Goal: Book appointment/travel/reservation

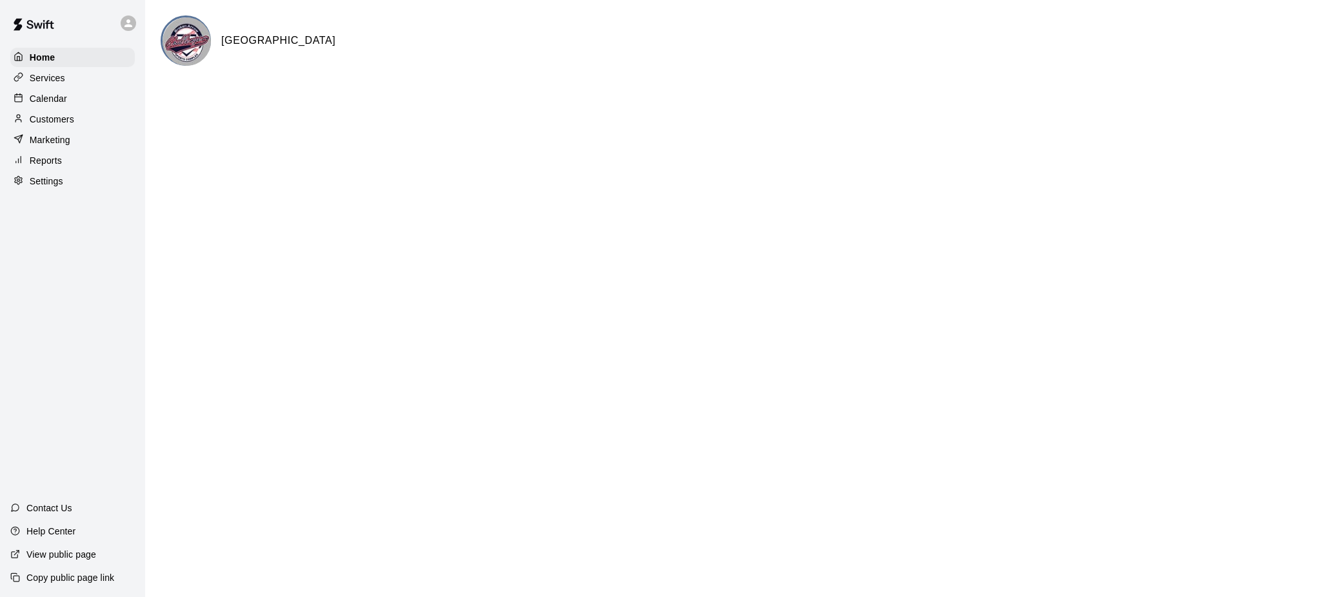
click at [47, 100] on p "Calendar" at bounding box center [48, 98] width 37 height 13
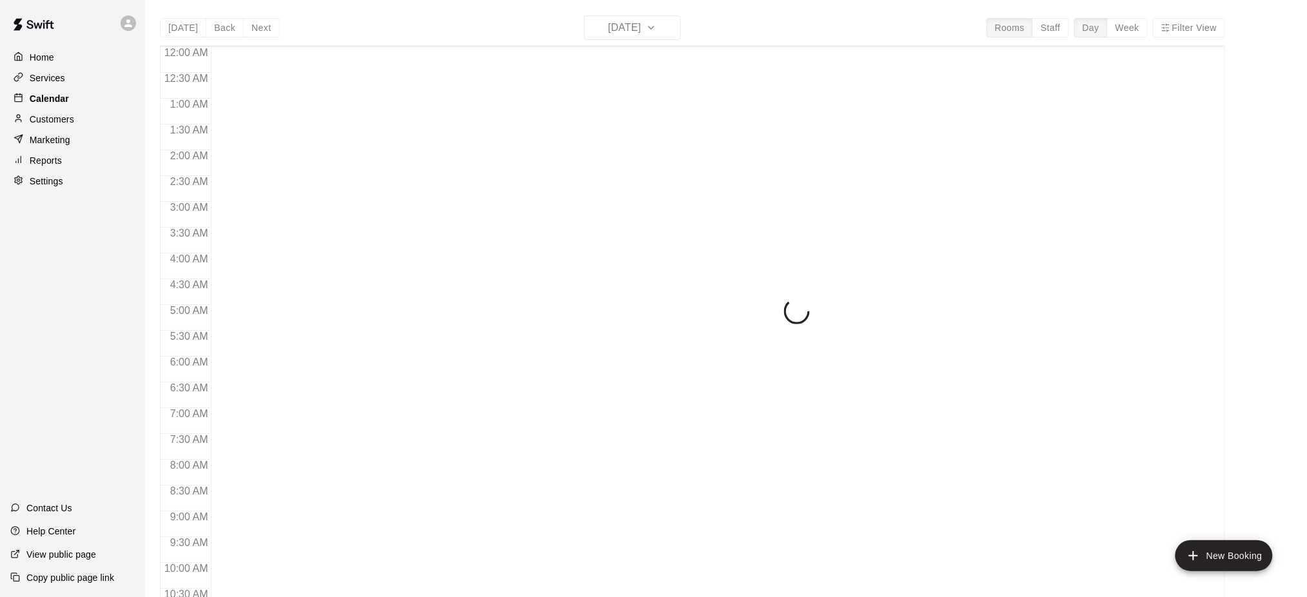
scroll to position [672, 0]
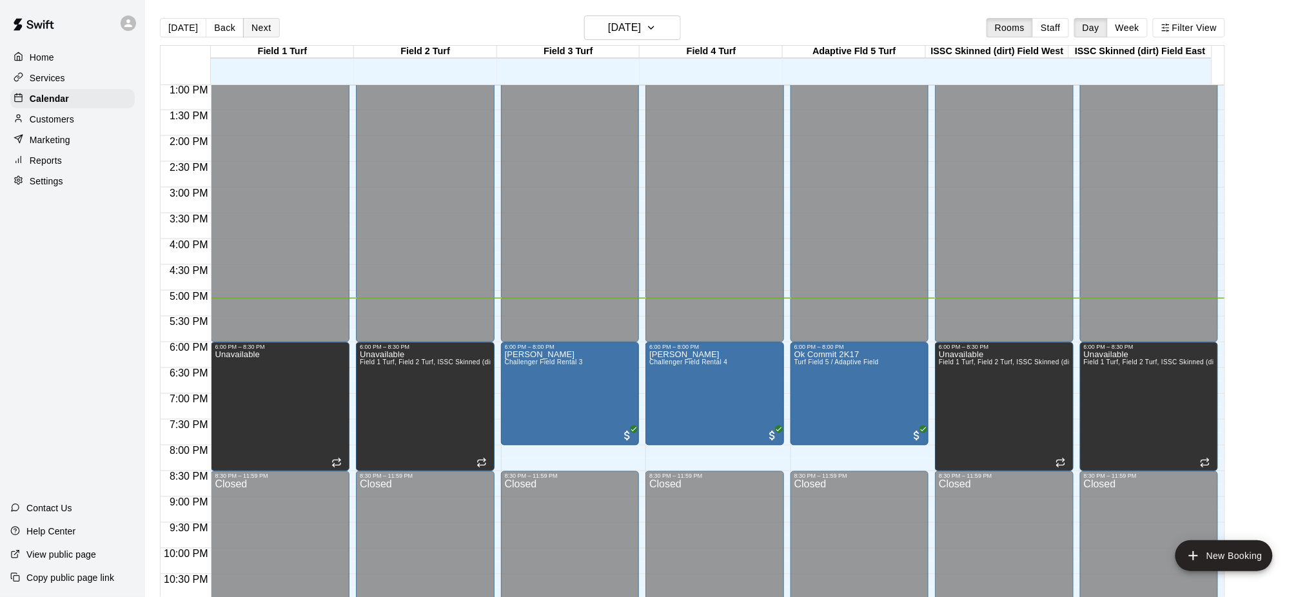
click at [252, 23] on button "Next" at bounding box center [261, 27] width 36 height 19
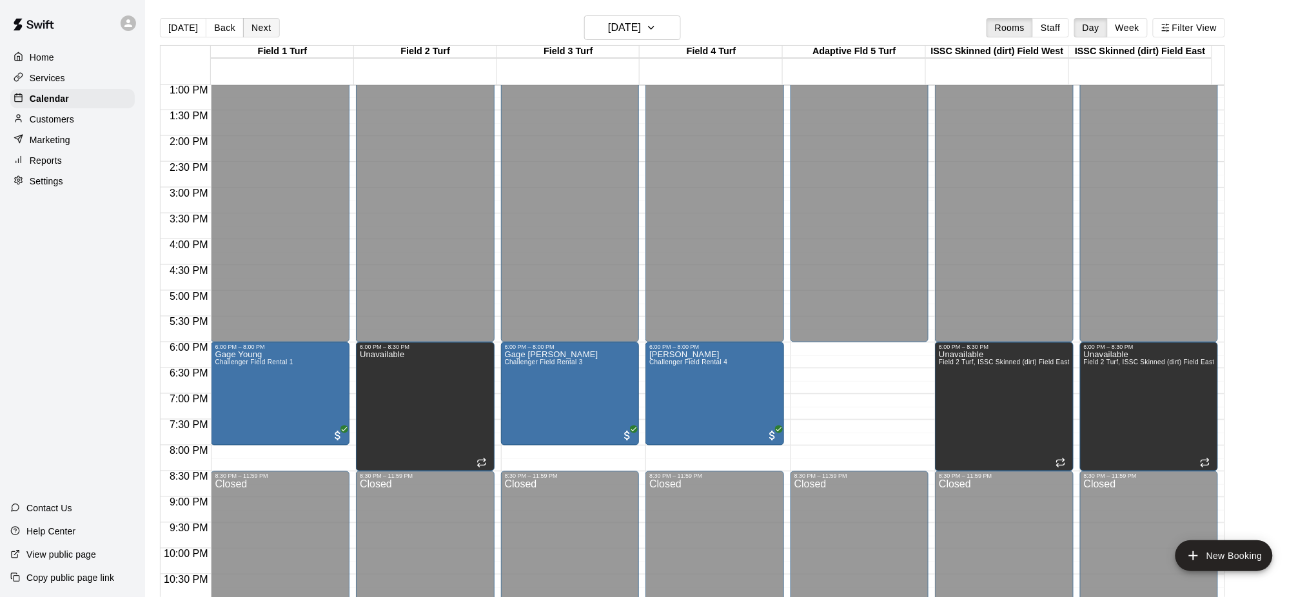
click at [255, 24] on button "Next" at bounding box center [261, 27] width 36 height 19
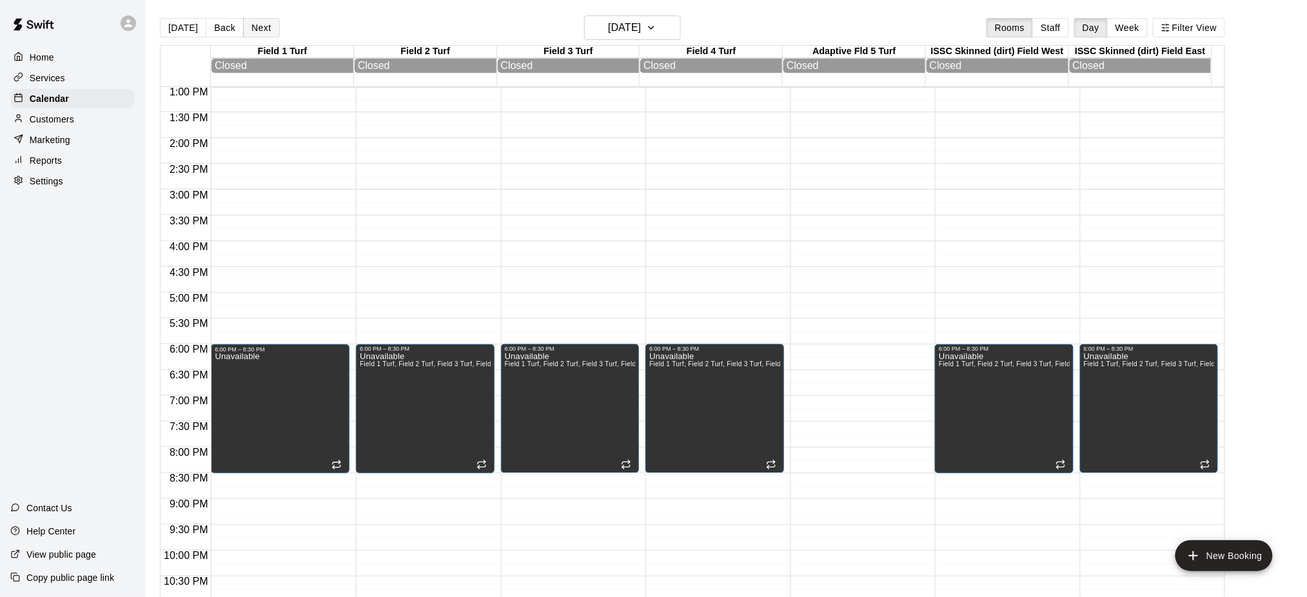
click at [263, 24] on button "Next" at bounding box center [261, 27] width 36 height 19
click at [255, 24] on button "Next" at bounding box center [261, 27] width 36 height 19
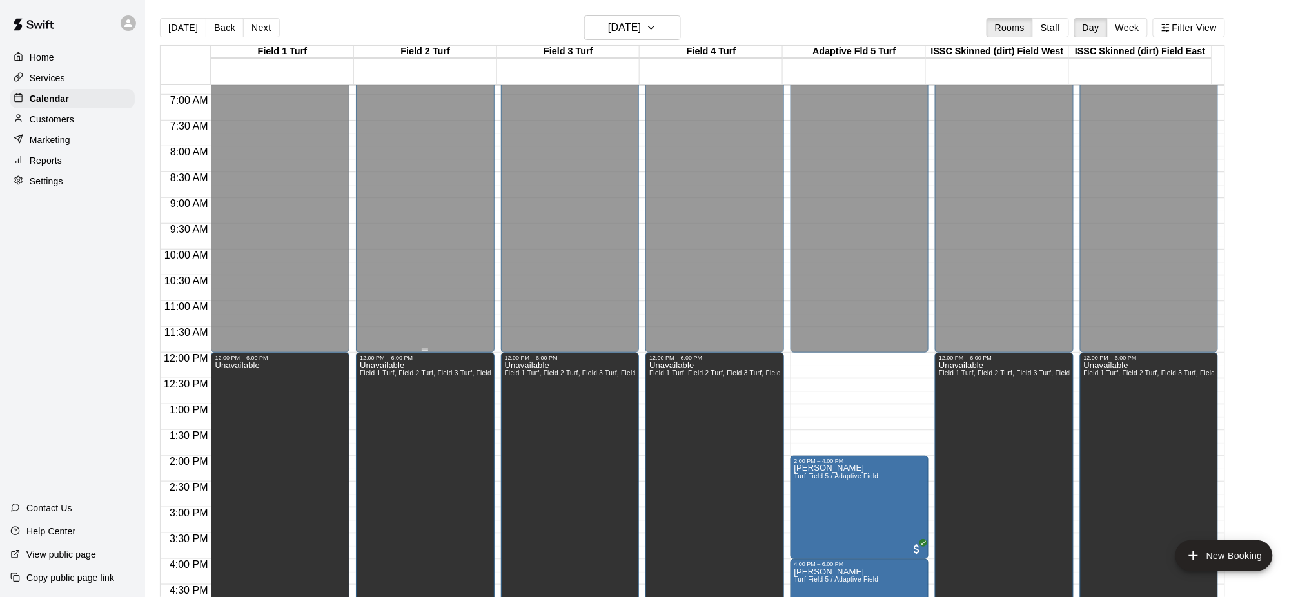
scroll to position [328, 0]
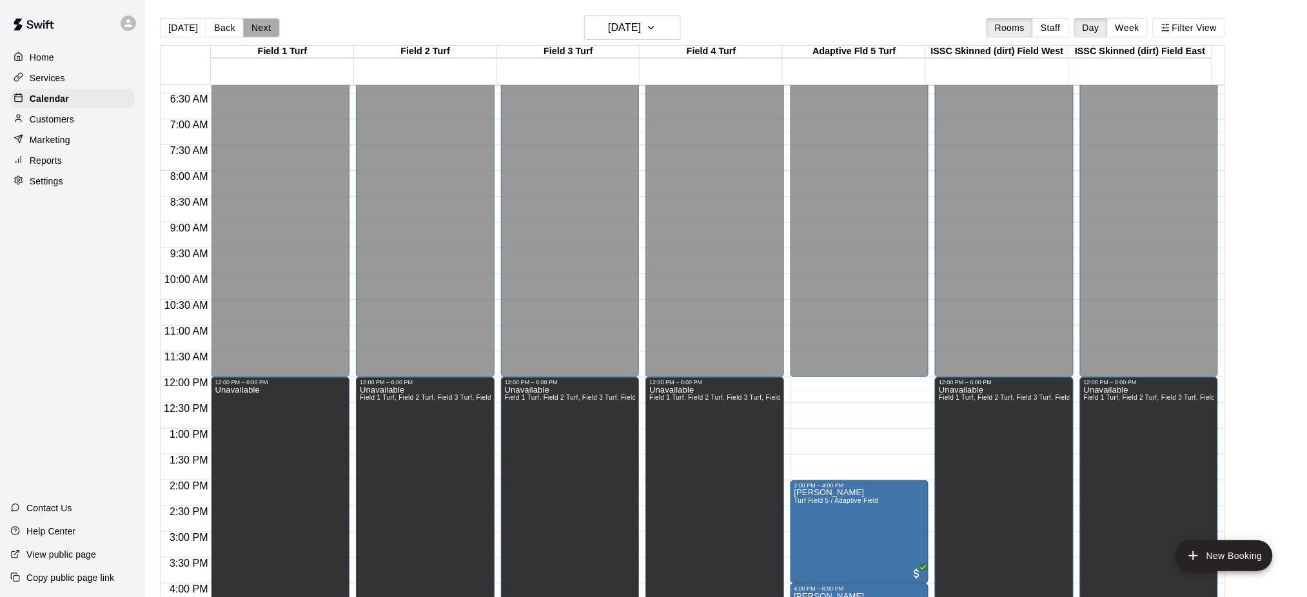
click at [253, 25] on button "Next" at bounding box center [261, 27] width 36 height 19
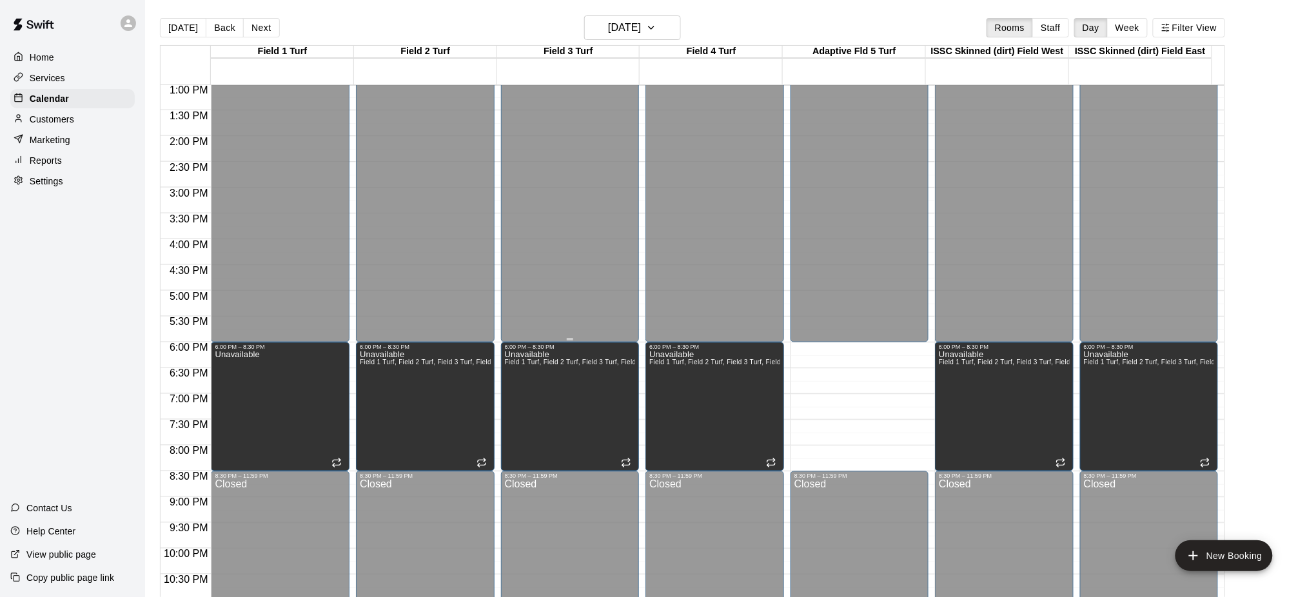
scroll to position [711, 0]
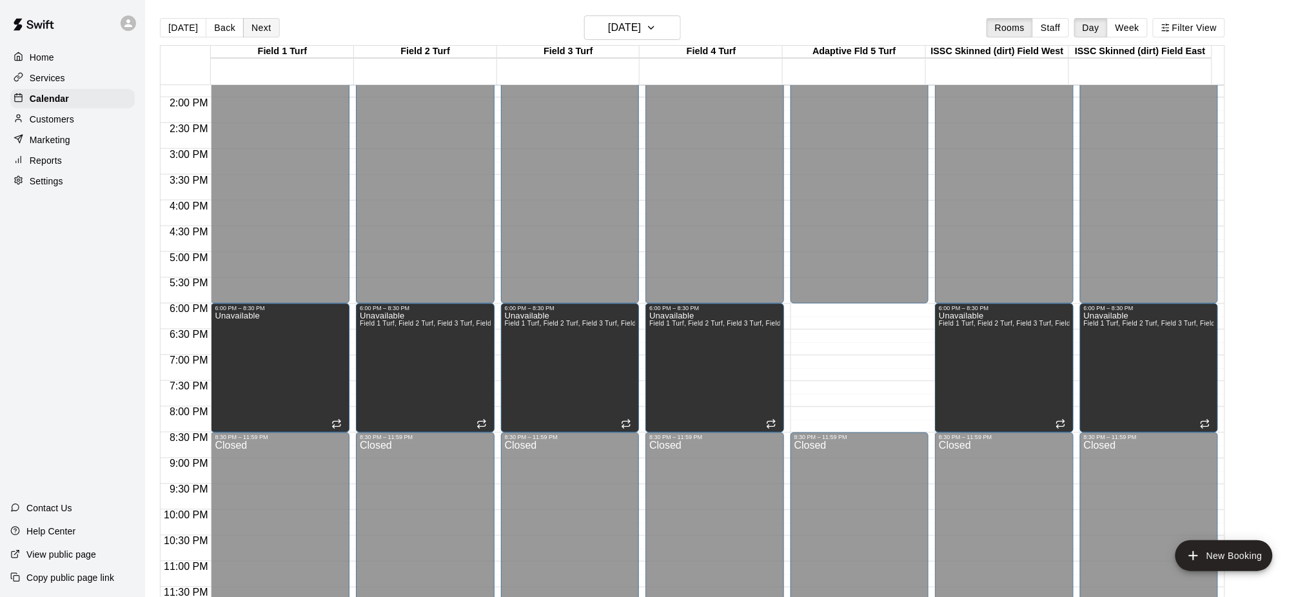
click at [260, 28] on button "Next" at bounding box center [261, 27] width 36 height 19
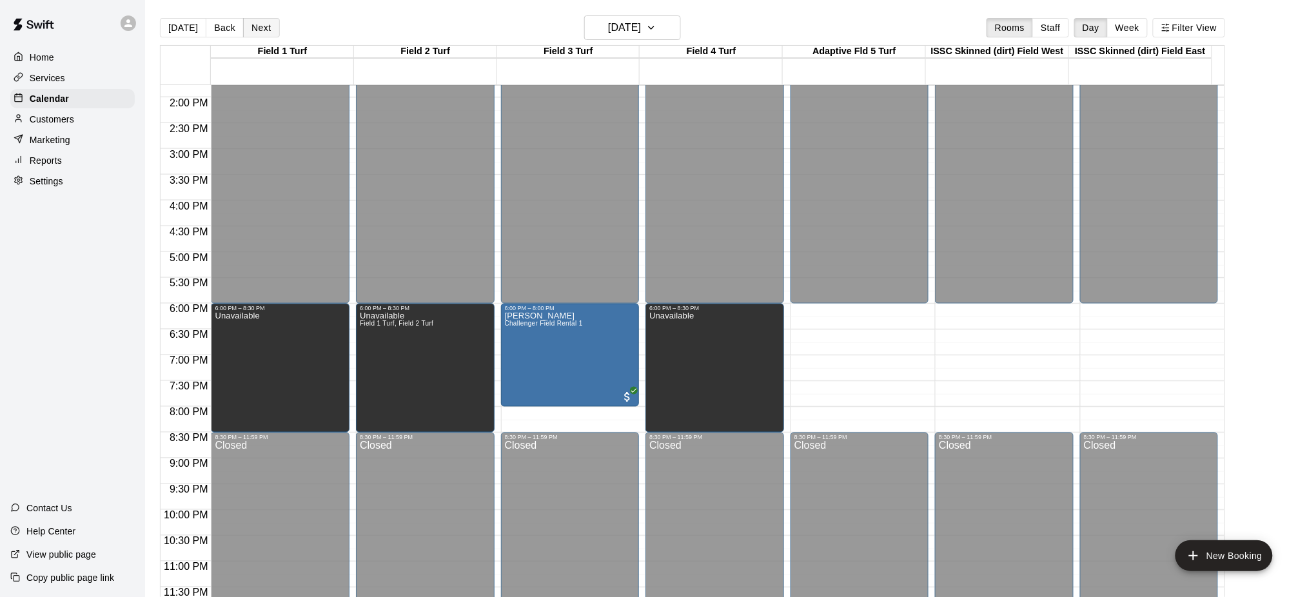
click at [260, 28] on button "Next" at bounding box center [261, 27] width 36 height 19
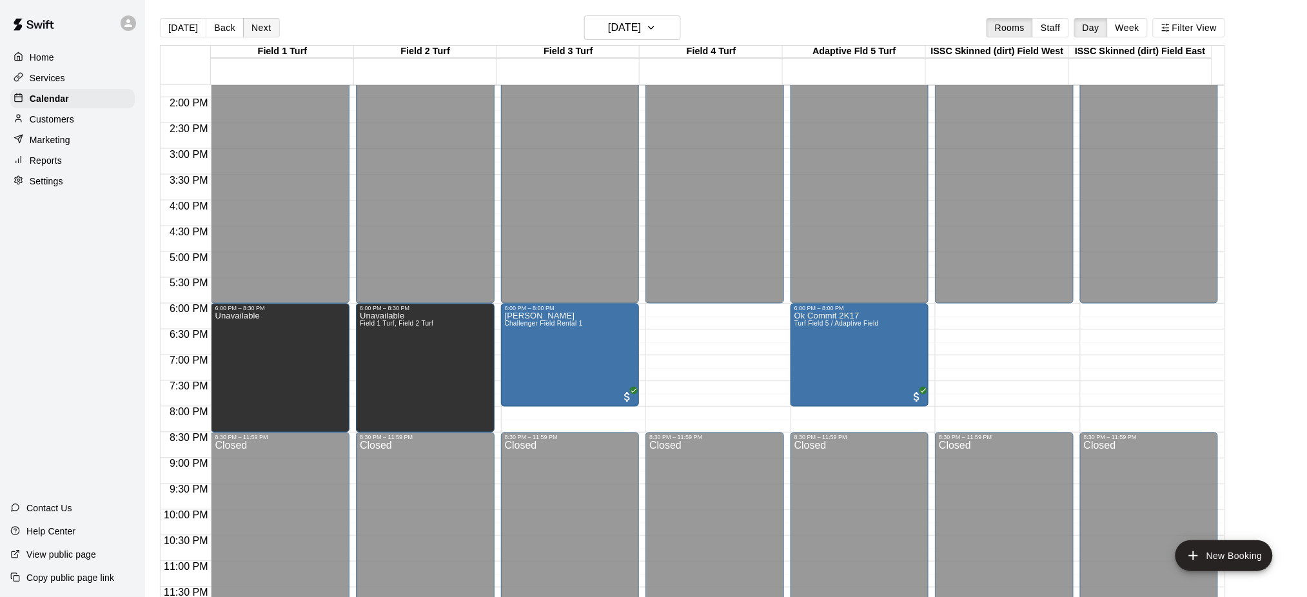
click at [261, 28] on button "Next" at bounding box center [261, 27] width 36 height 19
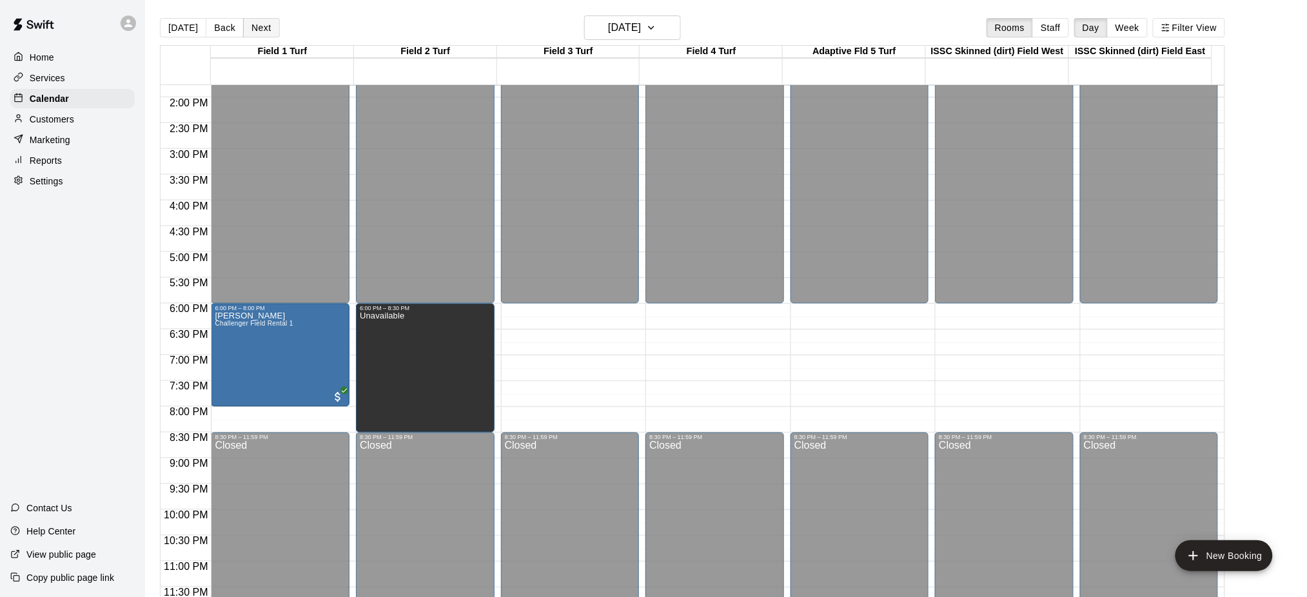
click at [259, 24] on button "Next" at bounding box center [261, 27] width 36 height 19
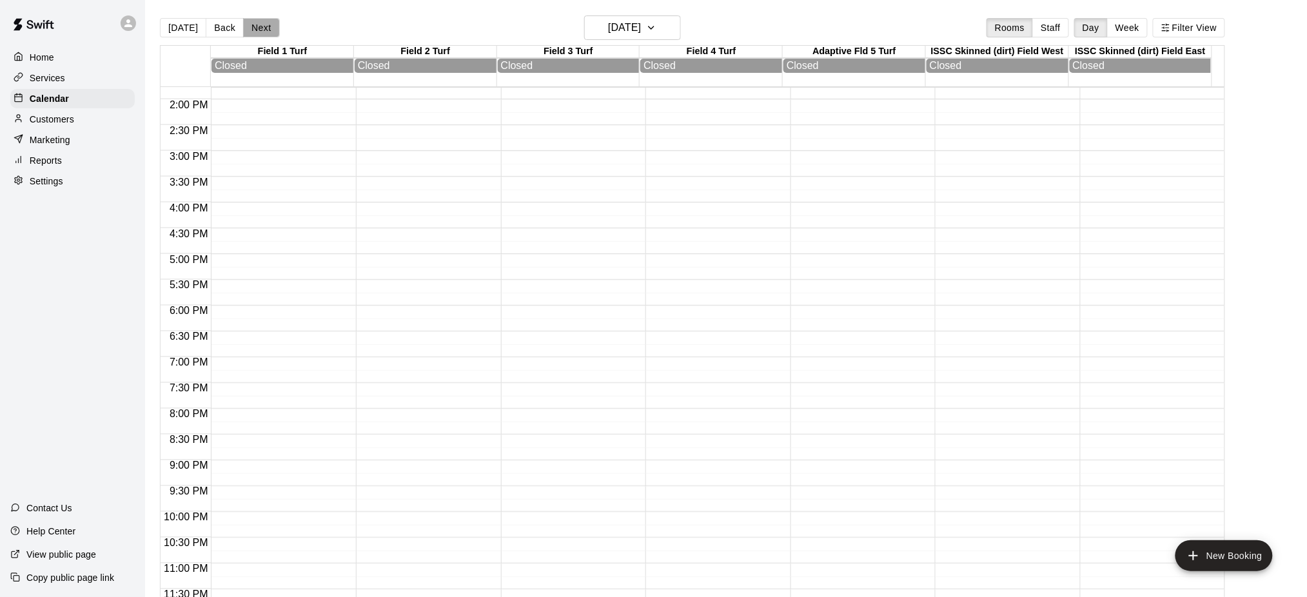
click at [259, 24] on button "Next" at bounding box center [261, 27] width 36 height 19
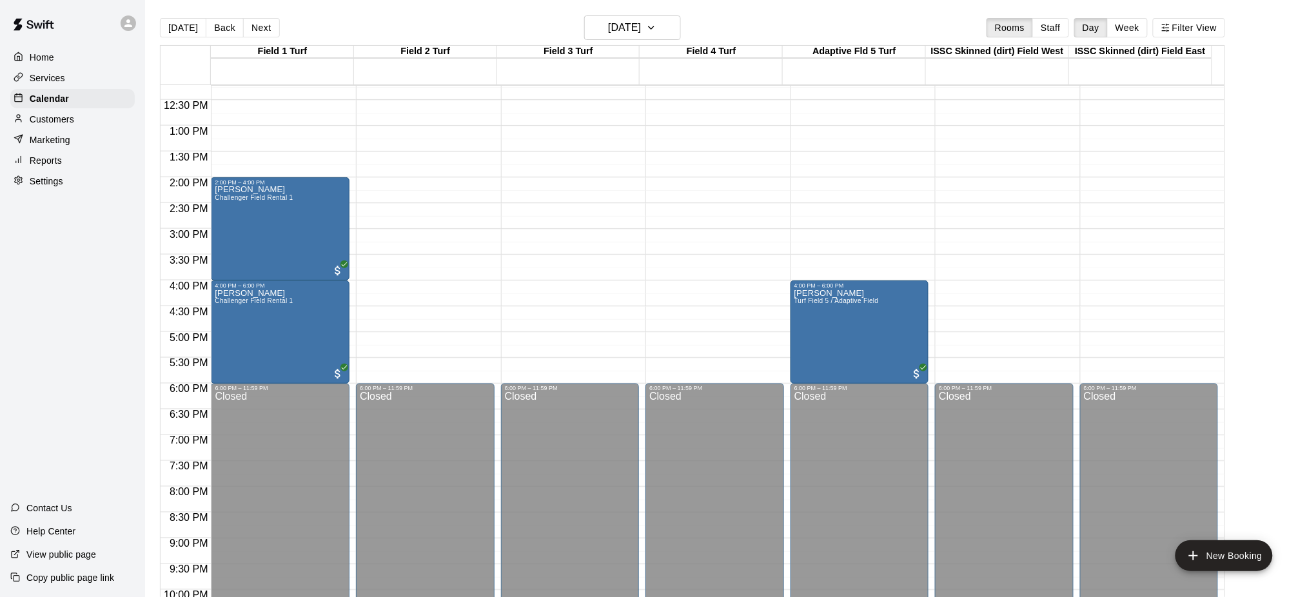
scroll to position [539, 0]
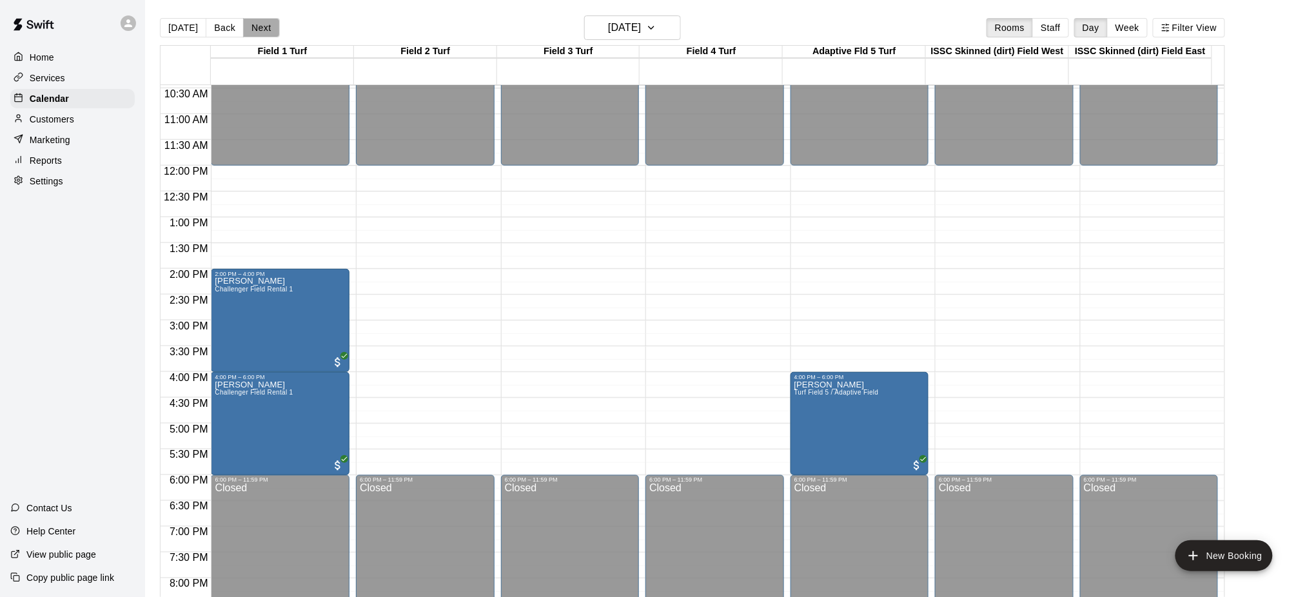
click at [253, 23] on button "Next" at bounding box center [261, 27] width 36 height 19
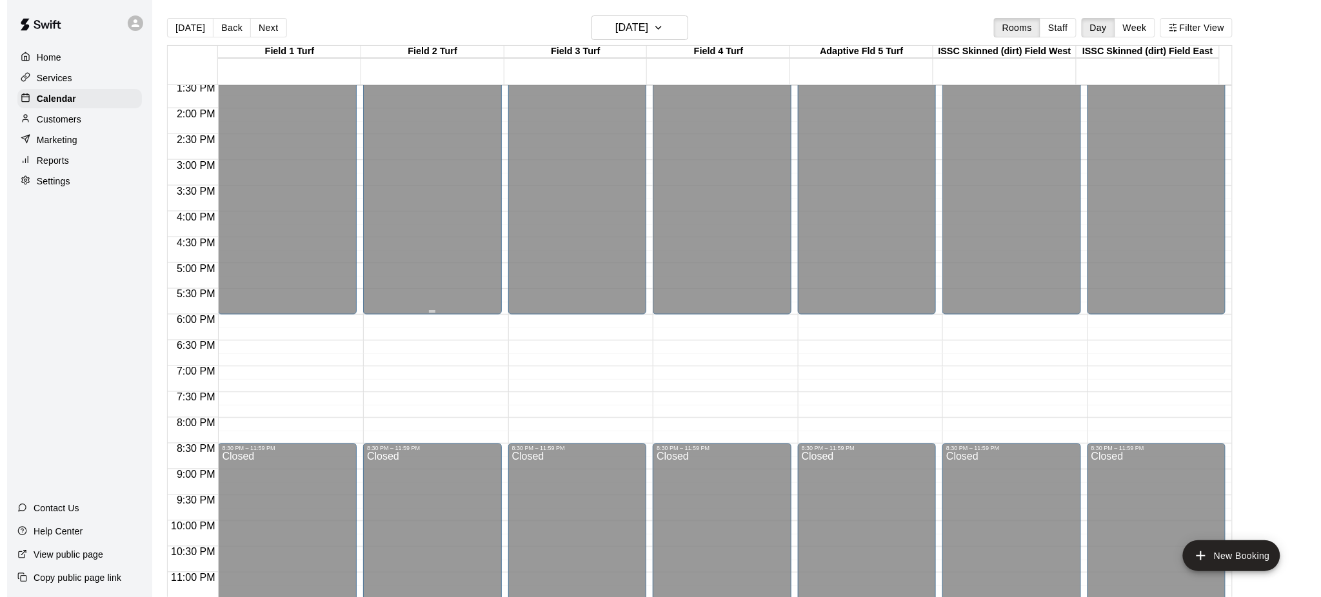
scroll to position [711, 0]
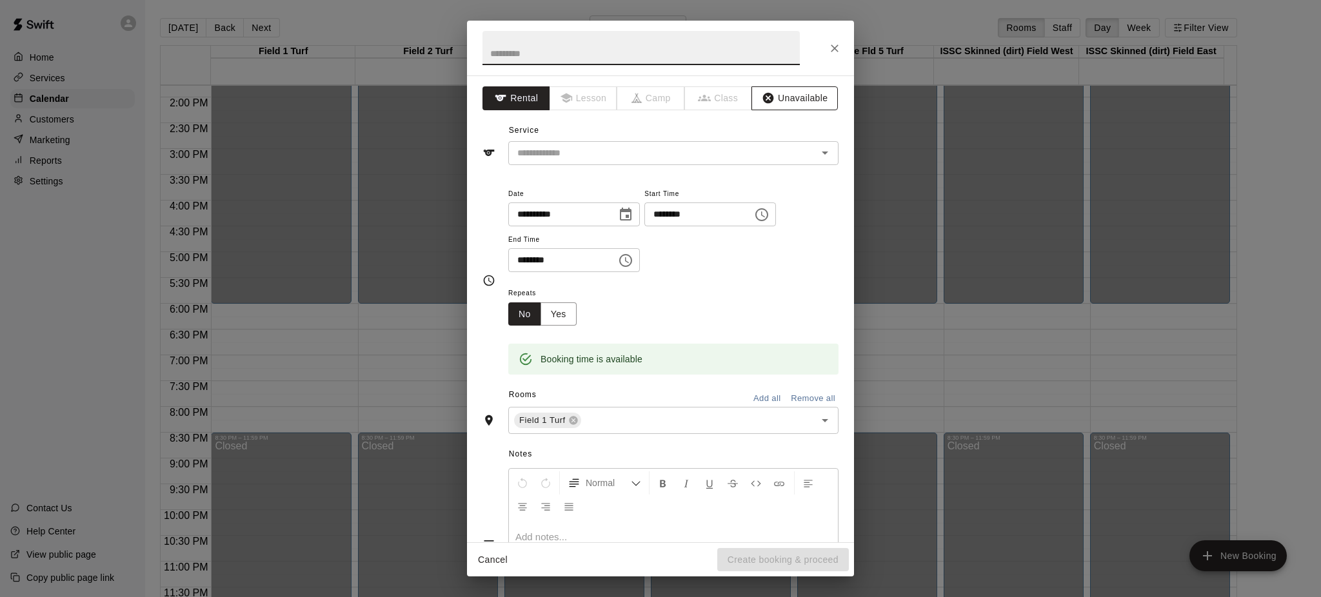
click at [785, 95] on button "Unavailable" at bounding box center [794, 98] width 86 height 24
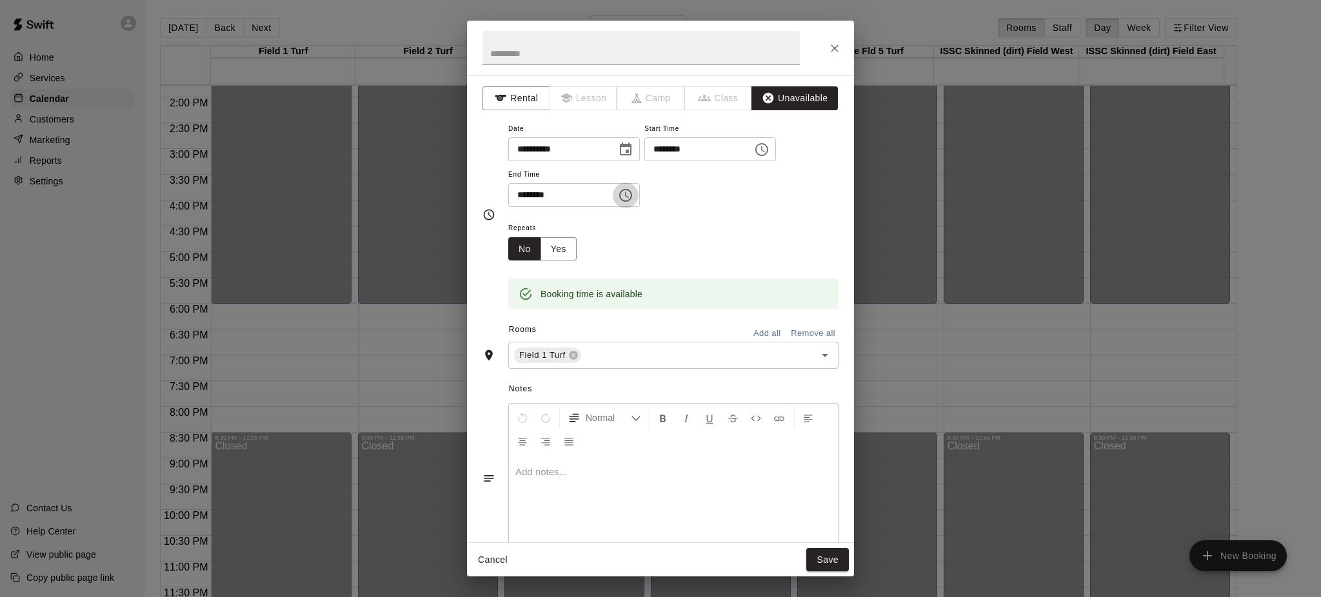
click at [632, 202] on icon "Choose time, selected time is 6:30 PM" at bounding box center [625, 195] width 13 height 13
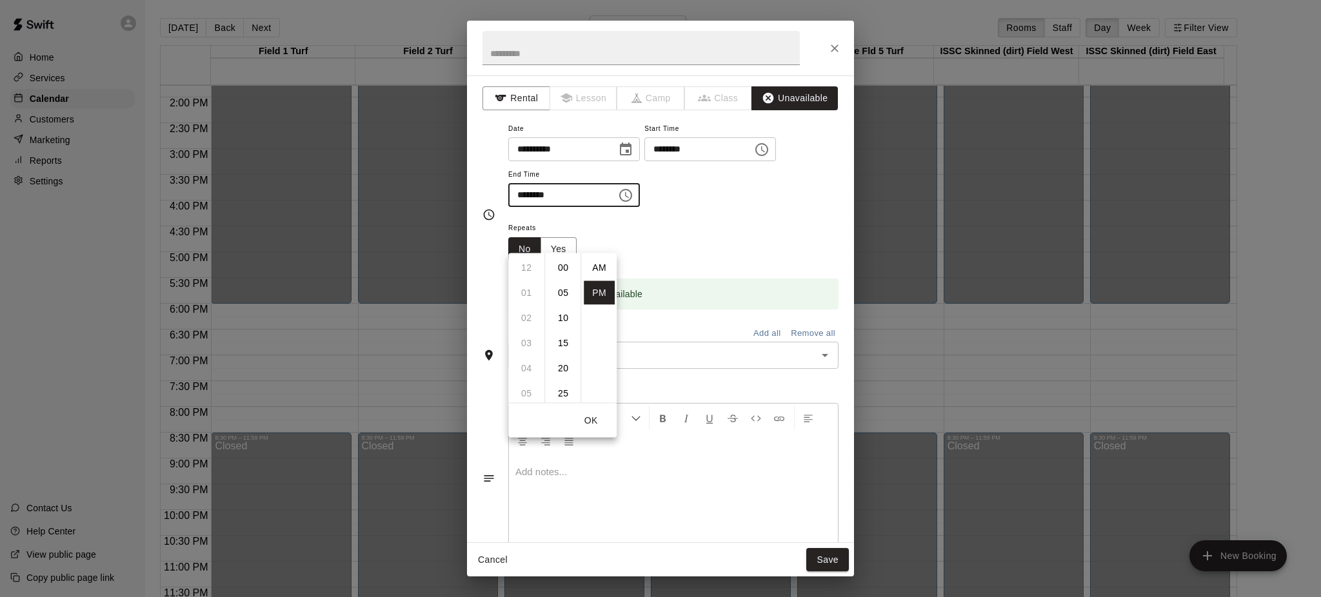
scroll to position [23, 0]
click at [524, 312] on li "08" at bounding box center [526, 319] width 31 height 24
type input "********"
click at [591, 417] on button "OK" at bounding box center [590, 421] width 41 height 24
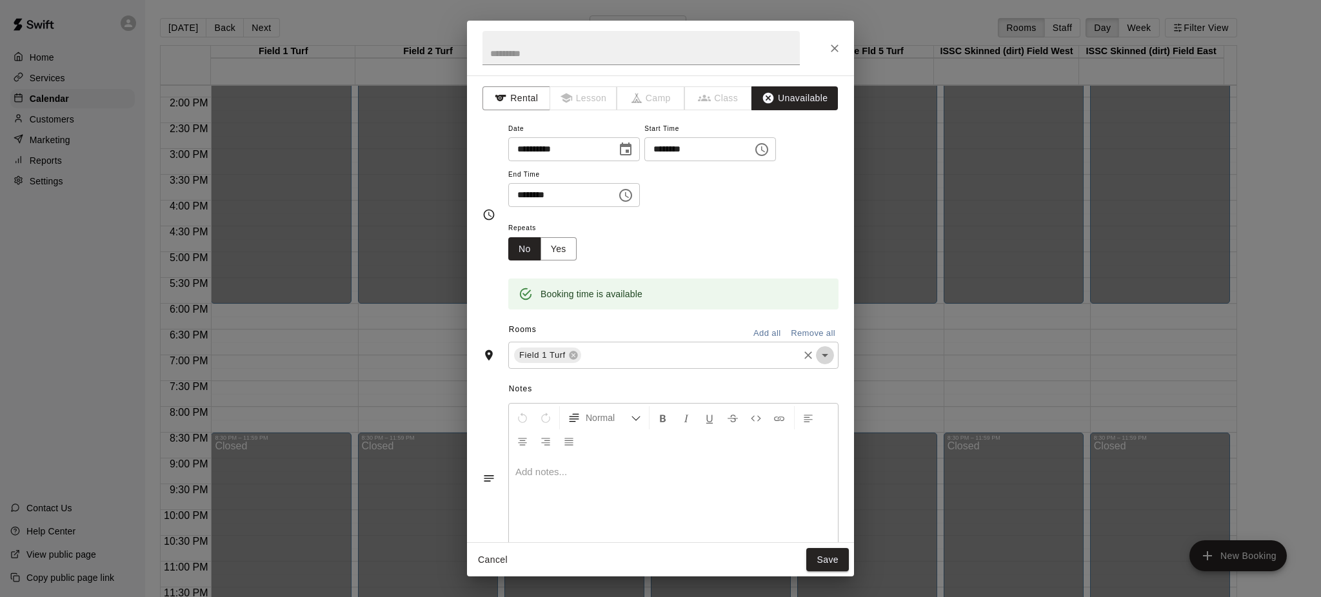
click at [817, 363] on icon "Open" at bounding box center [824, 355] width 15 height 15
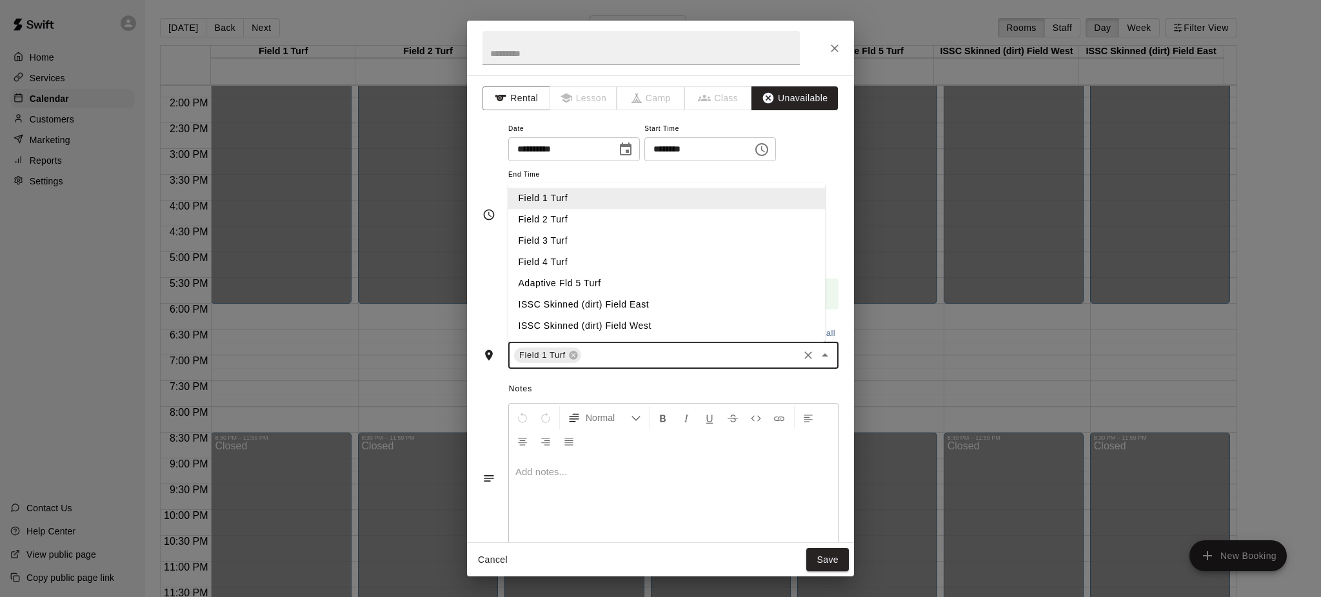
click at [575, 231] on li "Field 2 Turf" at bounding box center [666, 220] width 317 height 21
click at [572, 252] on li "Field 3 Turf" at bounding box center [666, 241] width 317 height 21
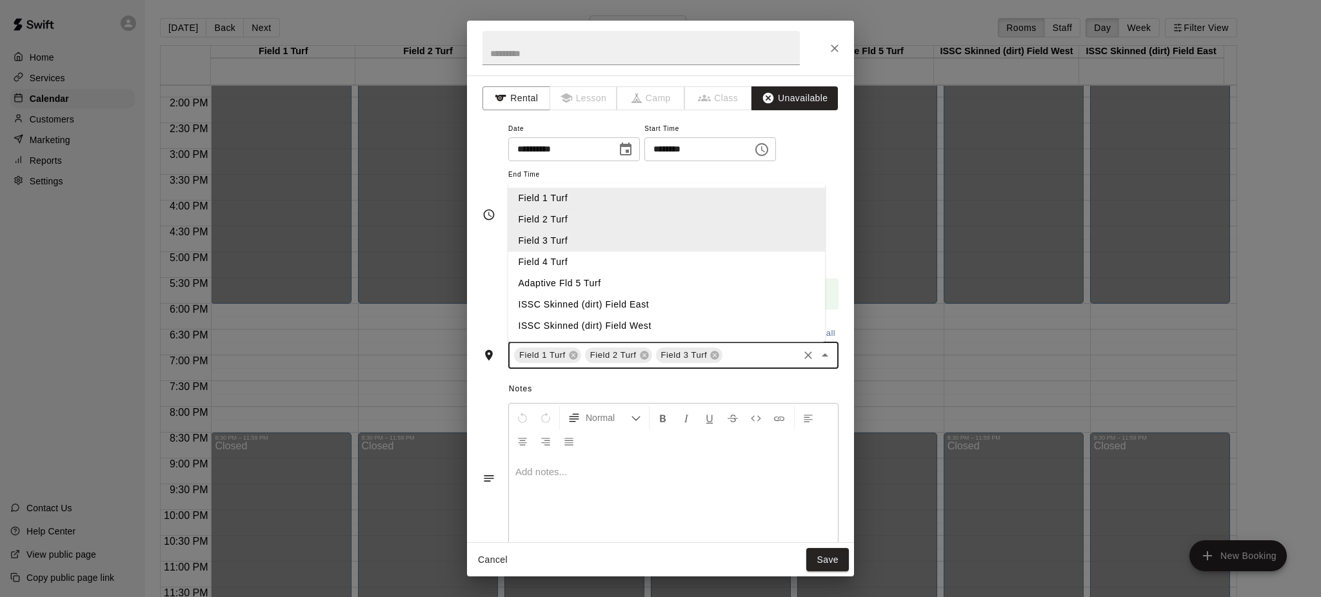
click at [562, 273] on li "Field 4 Turf" at bounding box center [666, 262] width 317 height 21
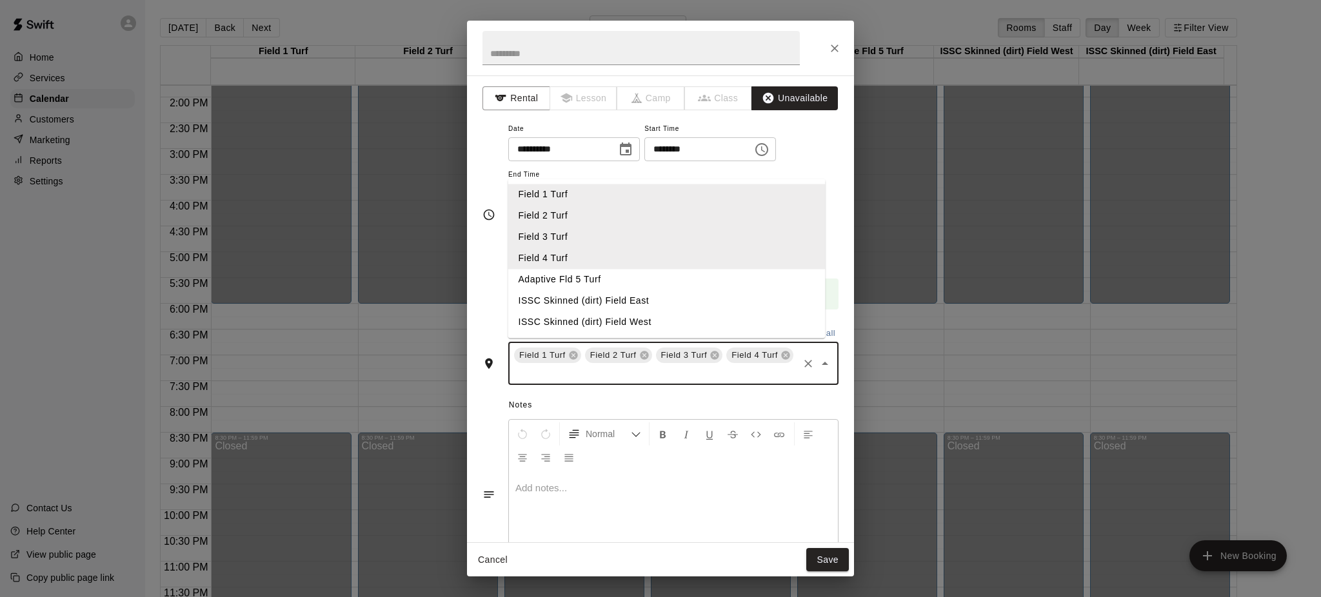
click at [640, 312] on li "ISSC Skinned (dirt) Field East" at bounding box center [666, 301] width 317 height 21
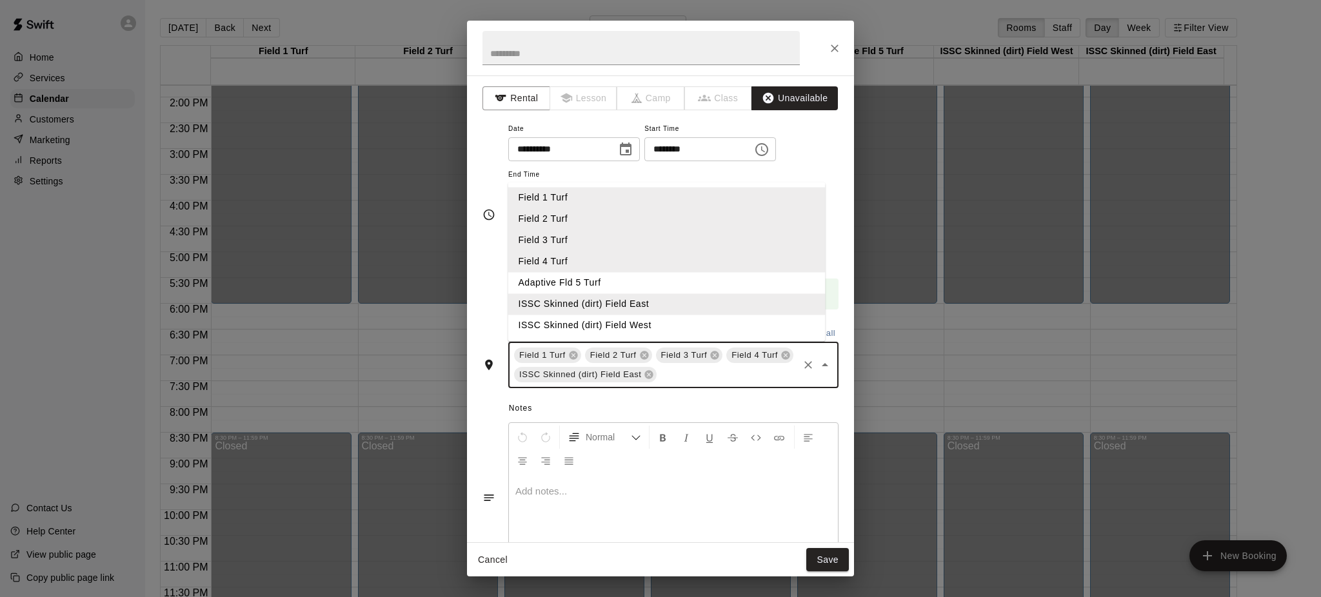
click at [640, 337] on li "ISSC Skinned (dirt) Field West" at bounding box center [666, 325] width 317 height 21
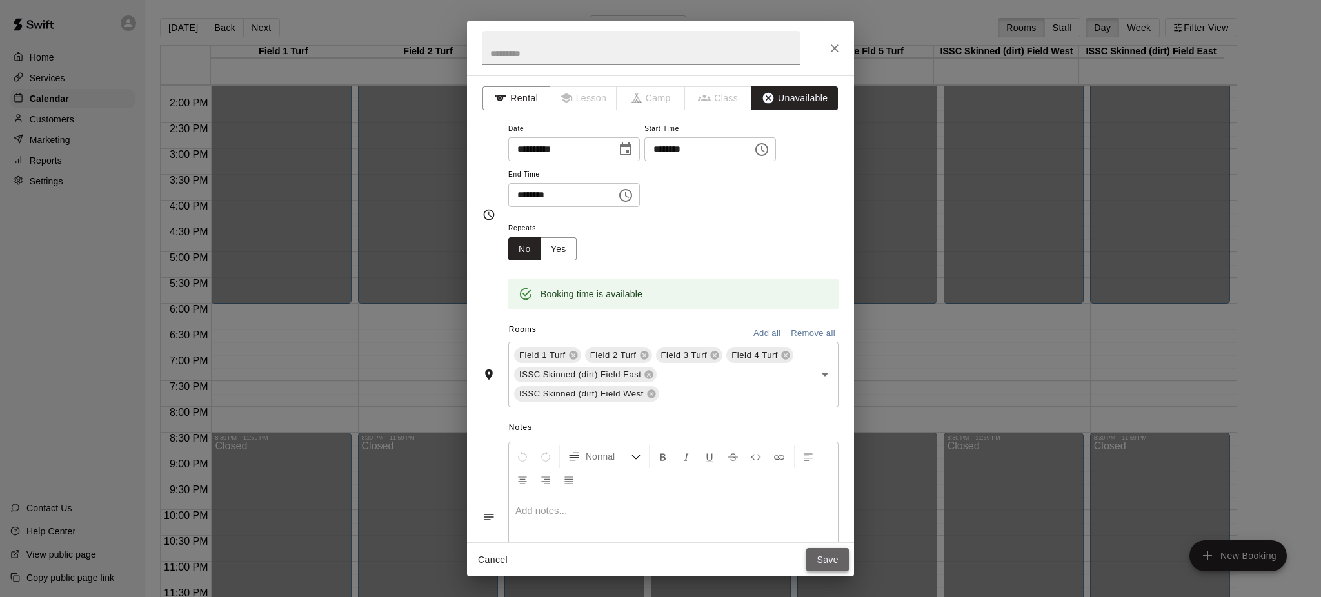
click at [817, 559] on button "Save" at bounding box center [827, 560] width 43 height 24
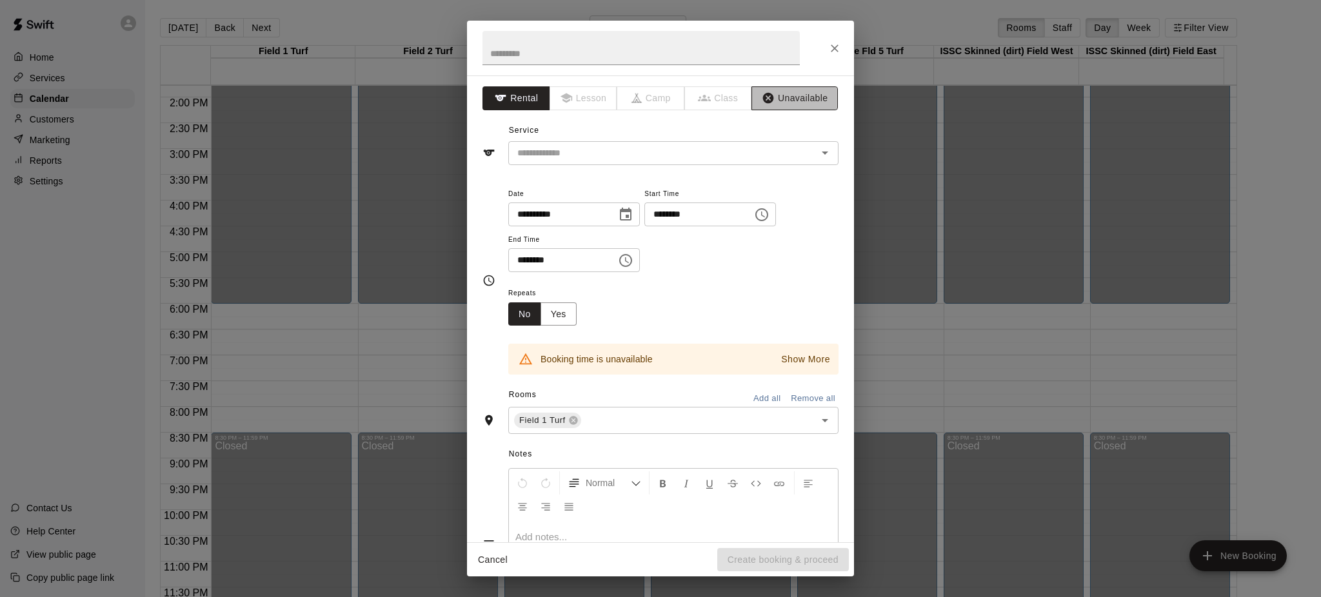
click at [789, 93] on button "Unavailable" at bounding box center [794, 98] width 86 height 24
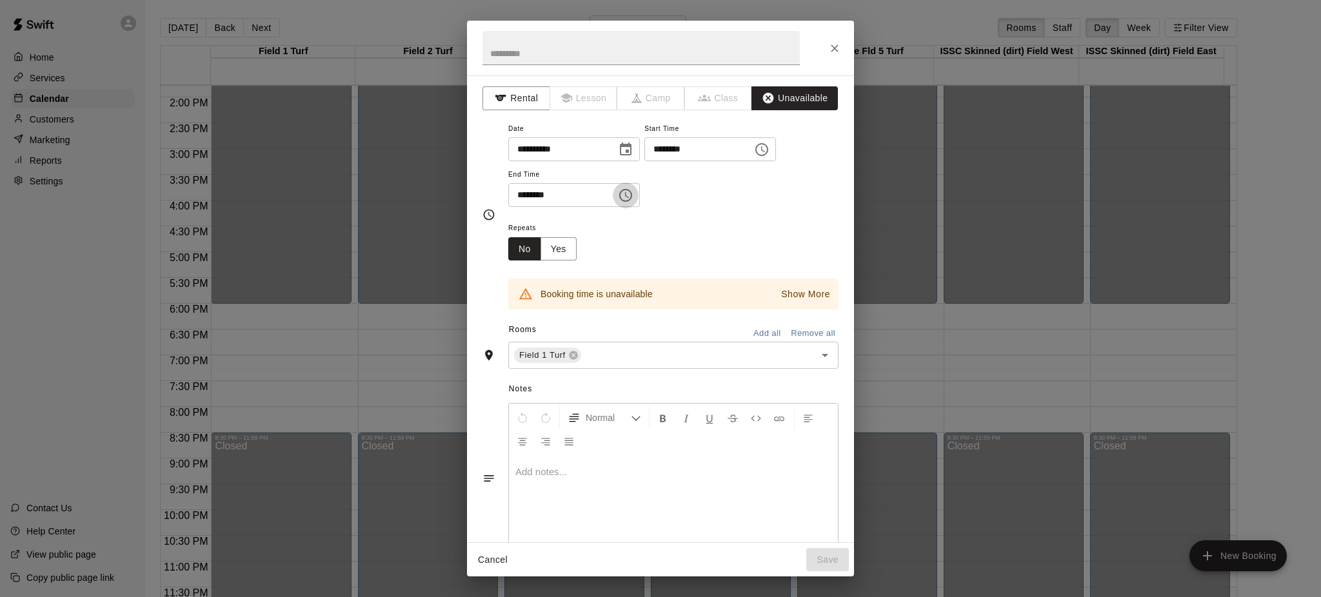
click at [633, 203] on icon "Choose time, selected time is 6:30 PM" at bounding box center [625, 195] width 15 height 15
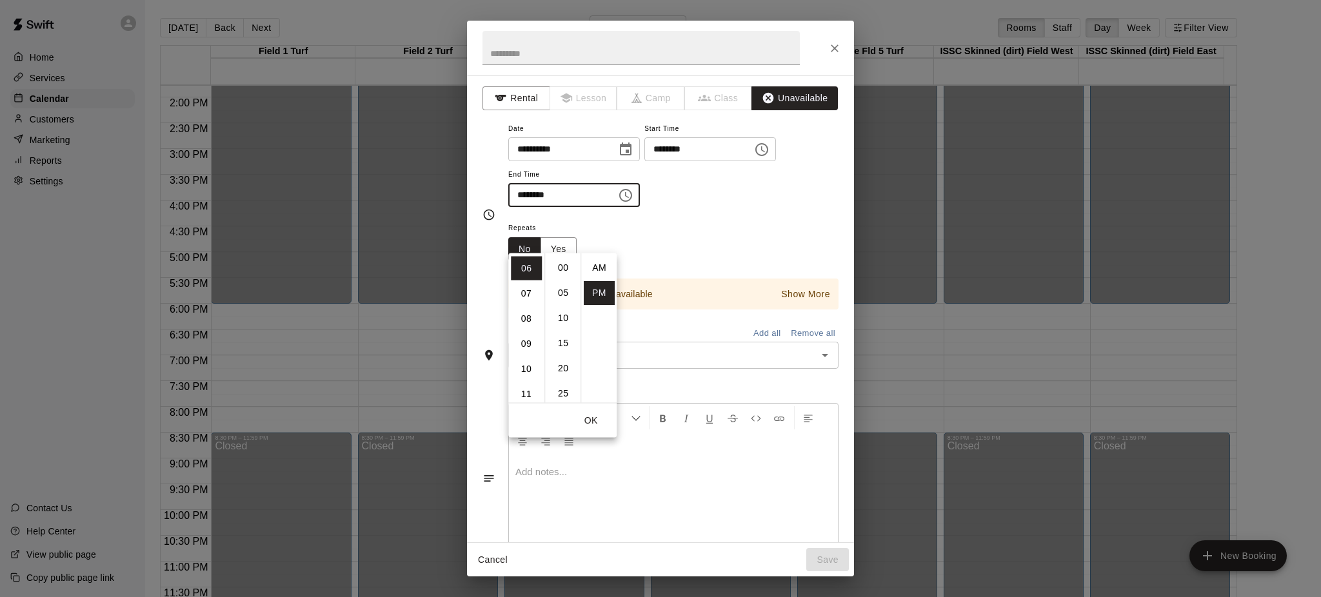
scroll to position [23, 0]
click at [528, 315] on li "08" at bounding box center [526, 319] width 31 height 24
type input "********"
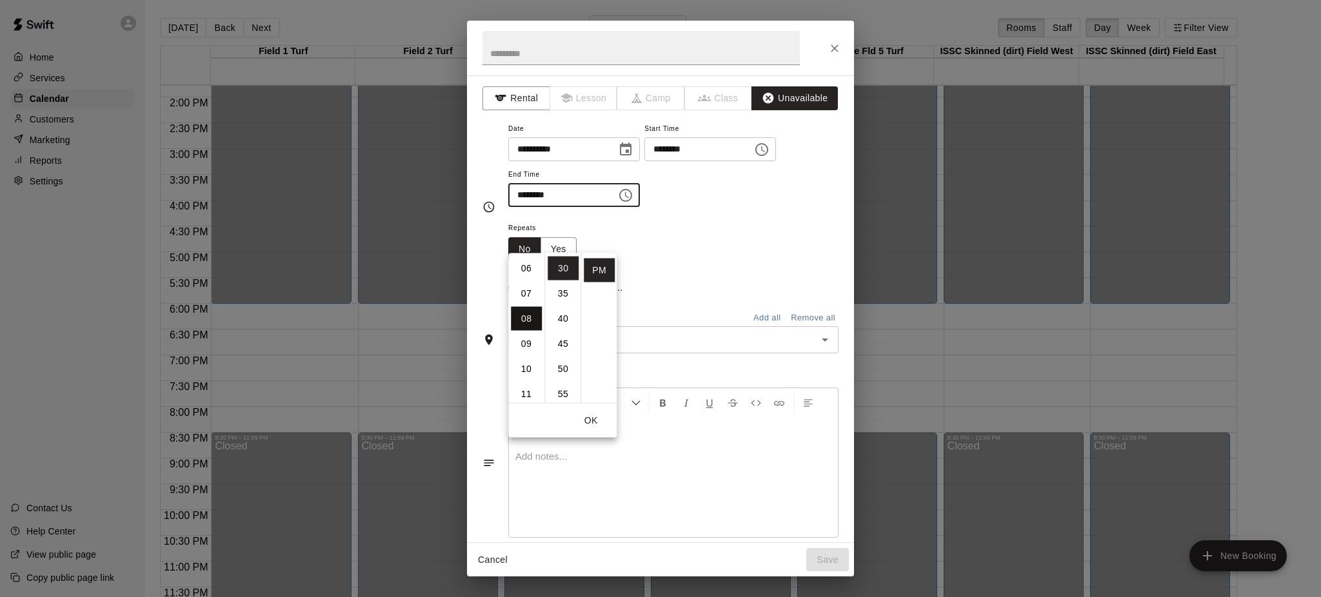
scroll to position [201, 0]
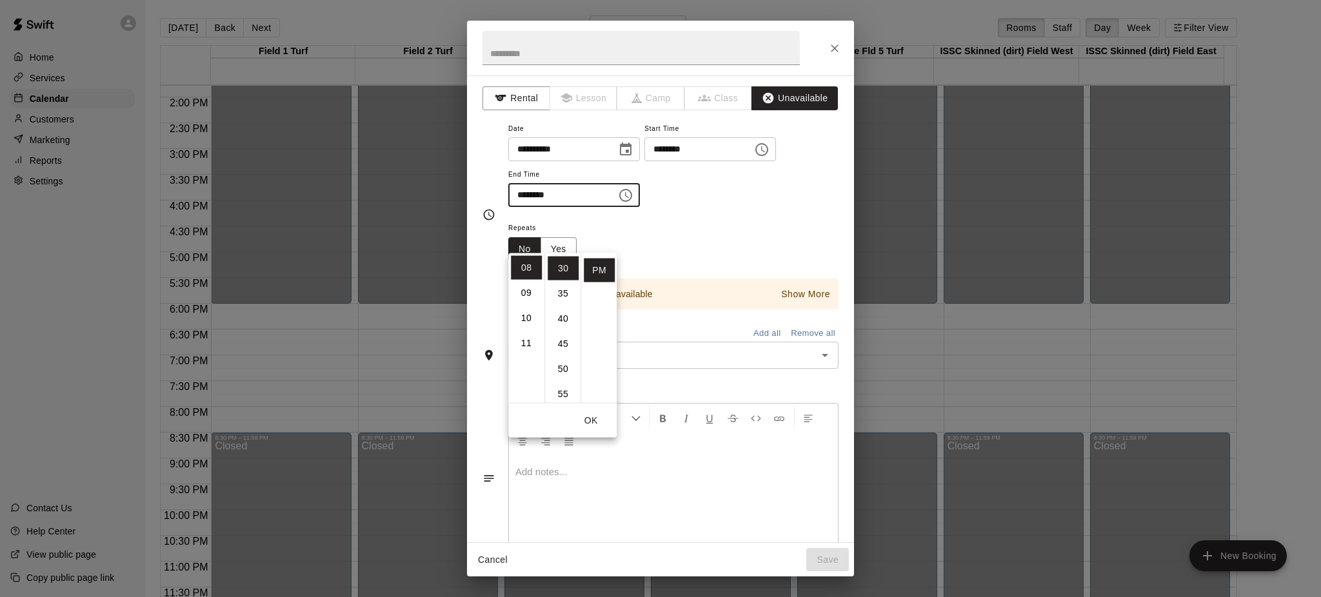
click at [588, 416] on button "OK" at bounding box center [590, 421] width 41 height 24
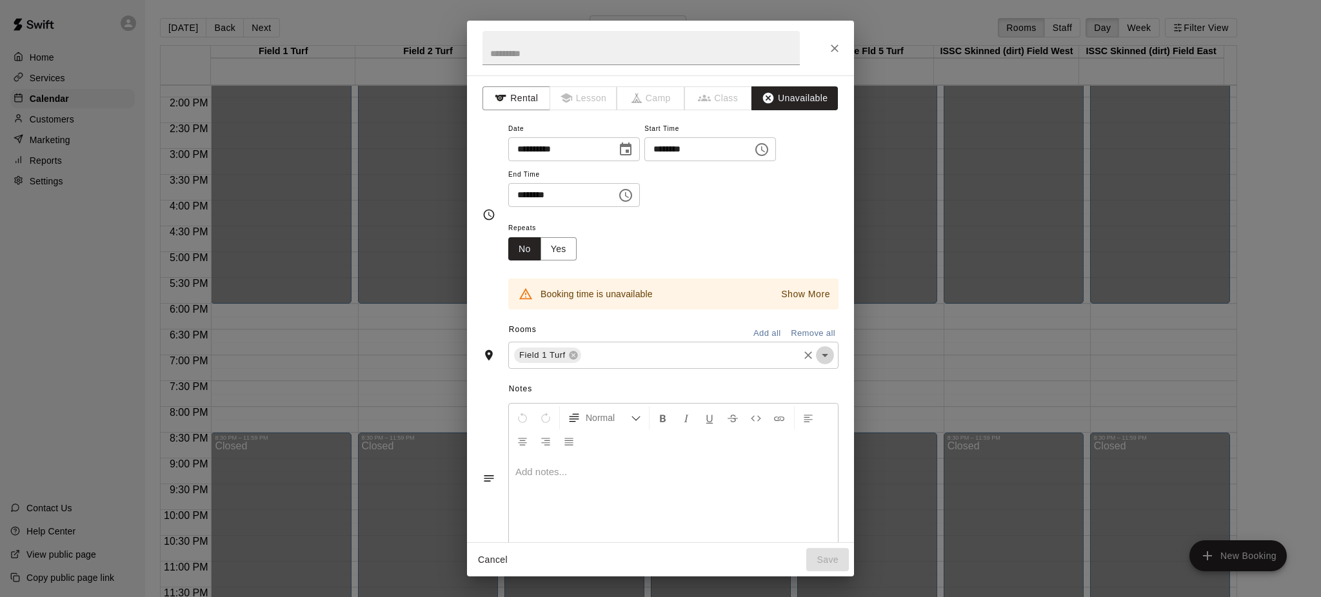
click at [817, 363] on icon "Open" at bounding box center [824, 355] width 15 height 15
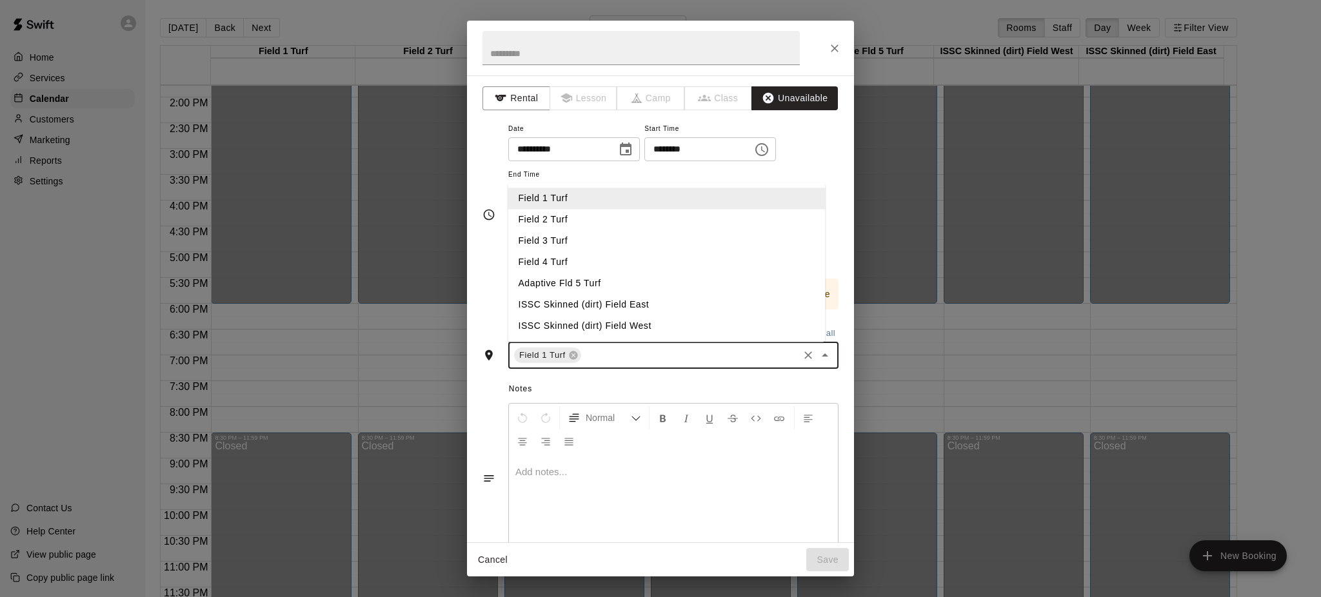
click at [568, 231] on li "Field 2 Turf" at bounding box center [666, 220] width 317 height 21
click at [566, 252] on li "Field 3 Turf" at bounding box center [666, 241] width 317 height 21
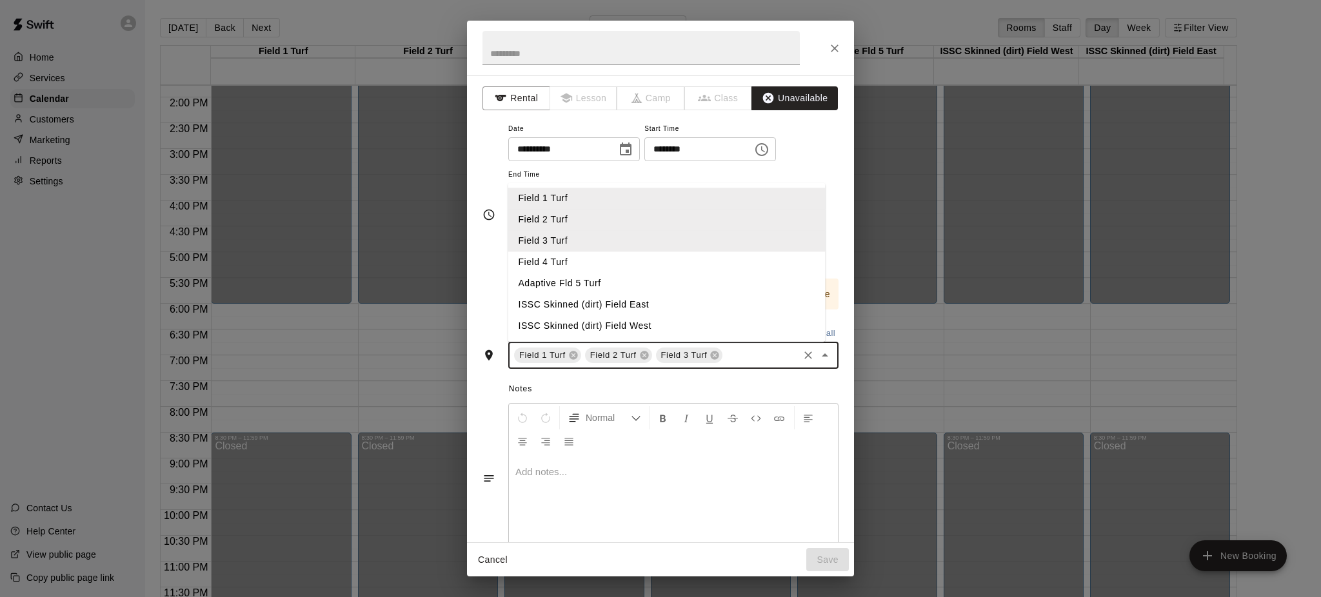
click at [571, 273] on li "Field 4 Turf" at bounding box center [666, 262] width 317 height 21
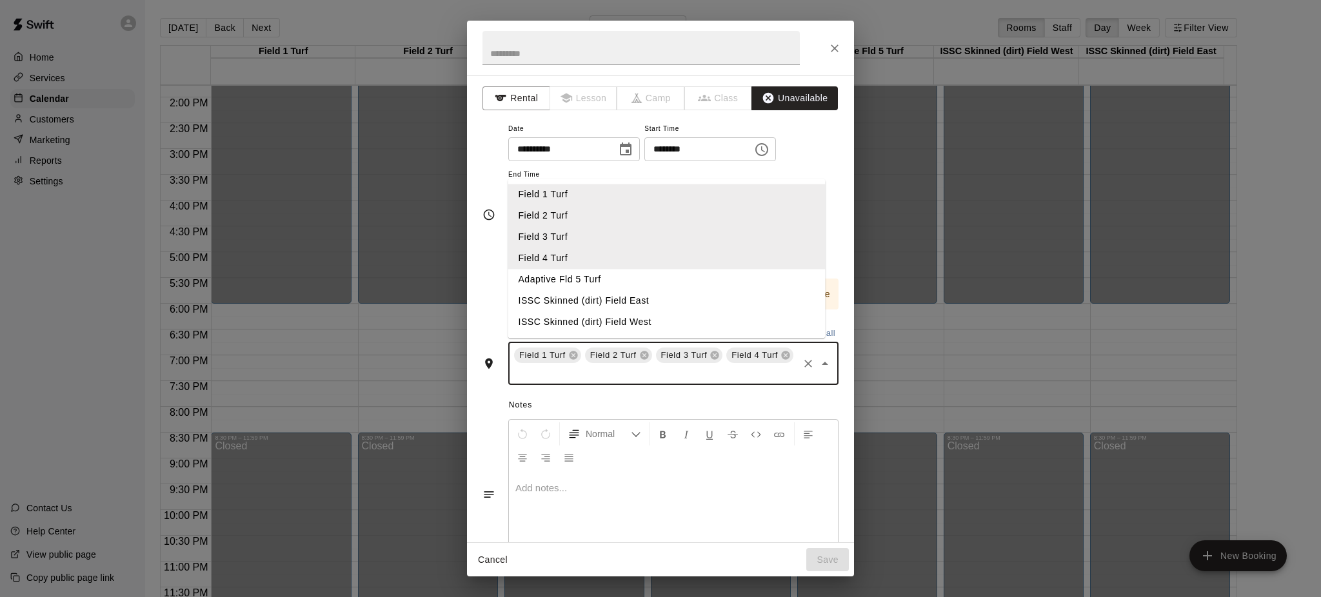
click at [665, 312] on li "ISSC Skinned (dirt) Field East" at bounding box center [666, 301] width 317 height 21
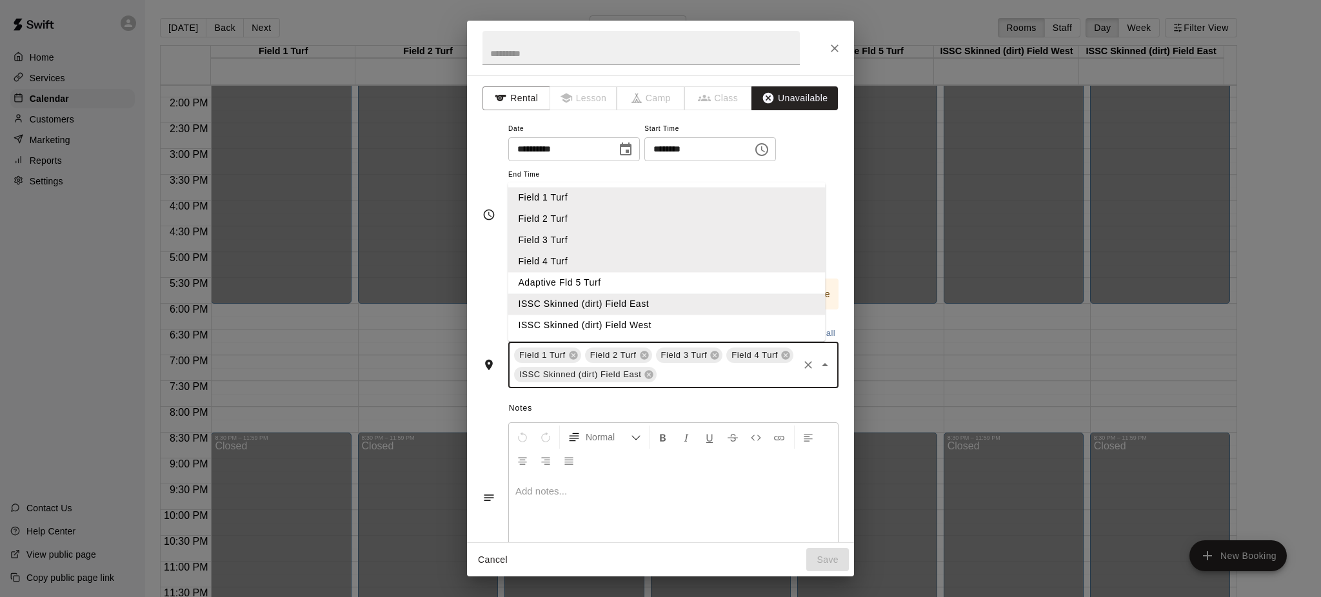
click at [648, 337] on li "ISSC Skinned (dirt) Field West" at bounding box center [666, 325] width 317 height 21
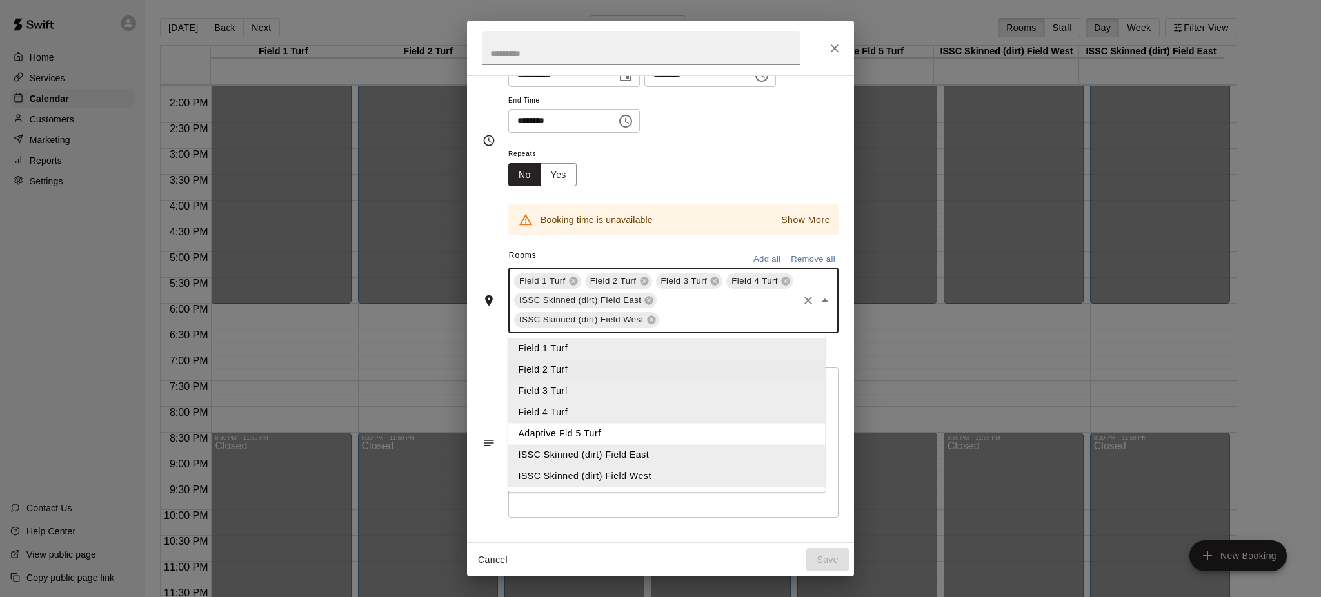
scroll to position [119, 0]
click at [793, 259] on button "Remove all" at bounding box center [813, 260] width 51 height 20
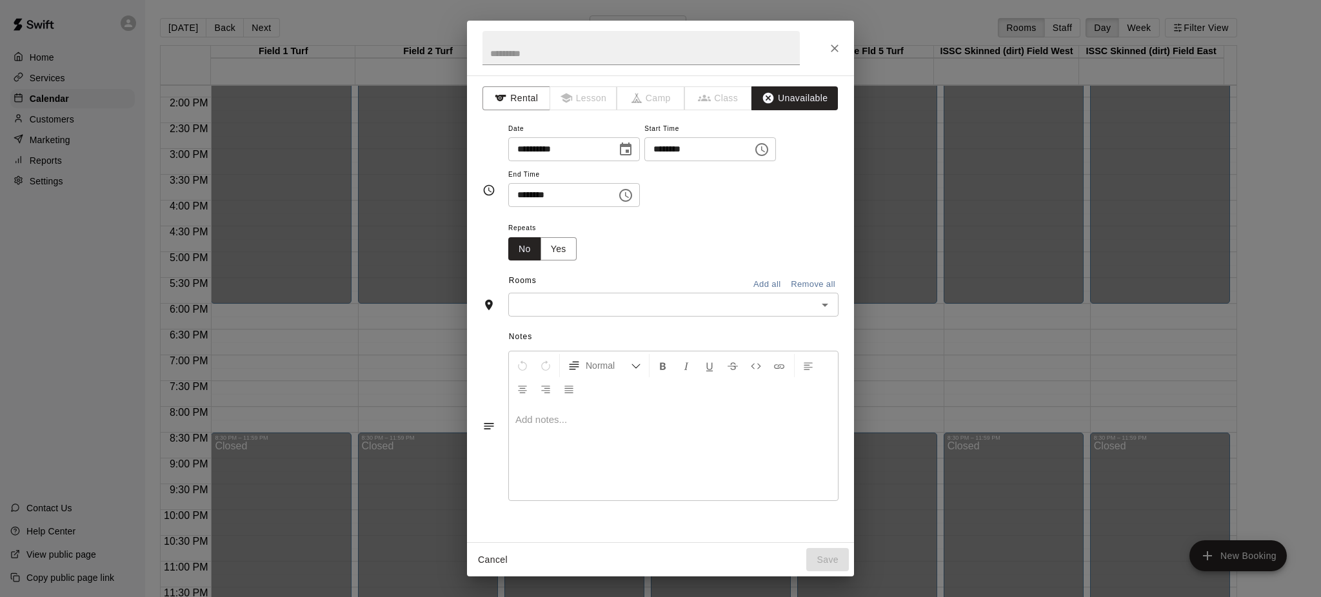
scroll to position [0, 0]
click at [633, 150] on icon "Choose date, selected date is Aug 25, 2025" at bounding box center [625, 149] width 15 height 15
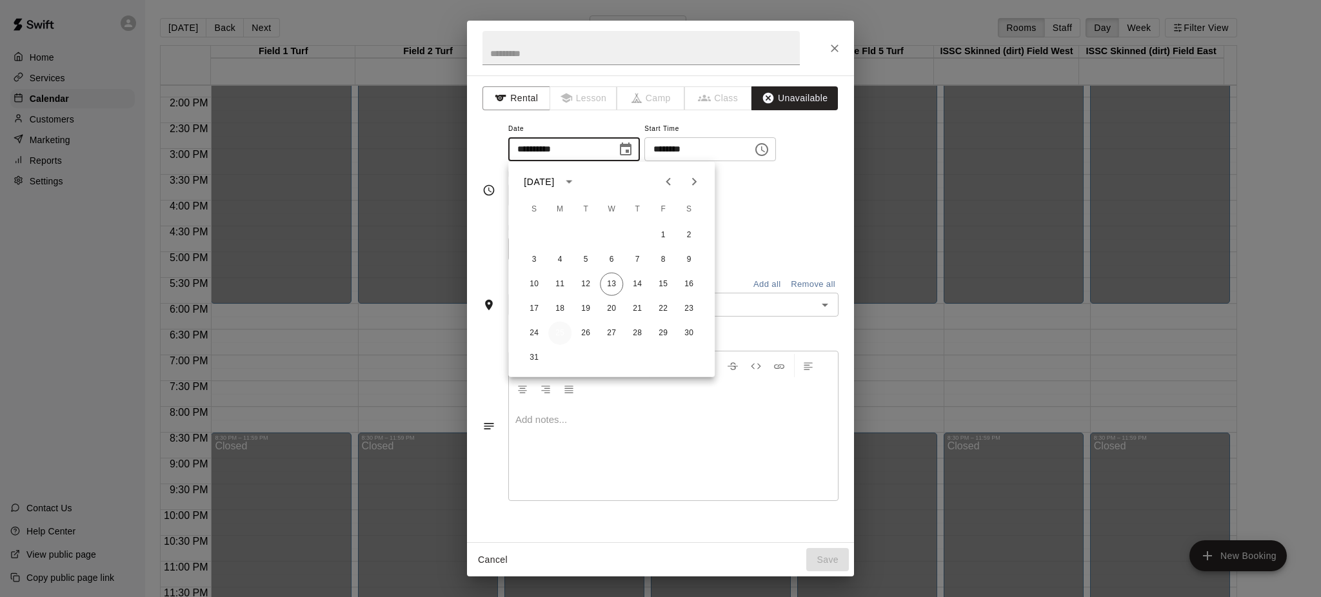
click at [559, 331] on button "25" at bounding box center [559, 333] width 23 height 23
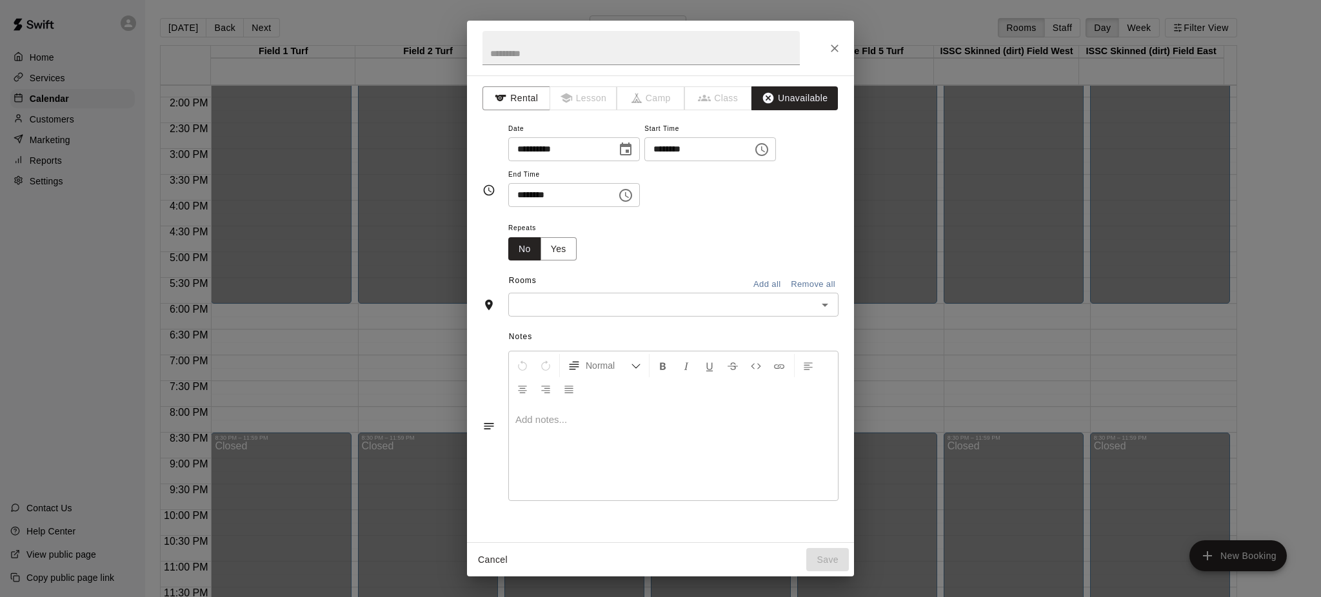
click at [542, 207] on input "********" at bounding box center [557, 195] width 99 height 24
click at [817, 313] on icon "Open" at bounding box center [824, 304] width 15 height 15
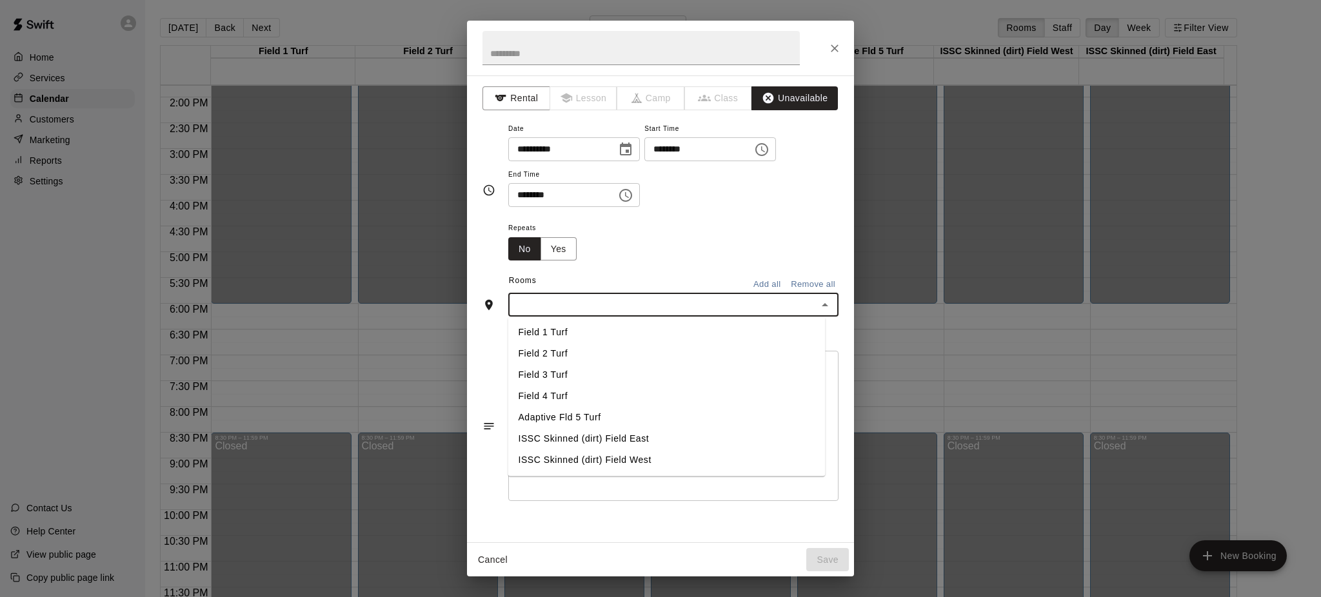
click at [595, 344] on li "Field 1 Turf" at bounding box center [666, 332] width 317 height 21
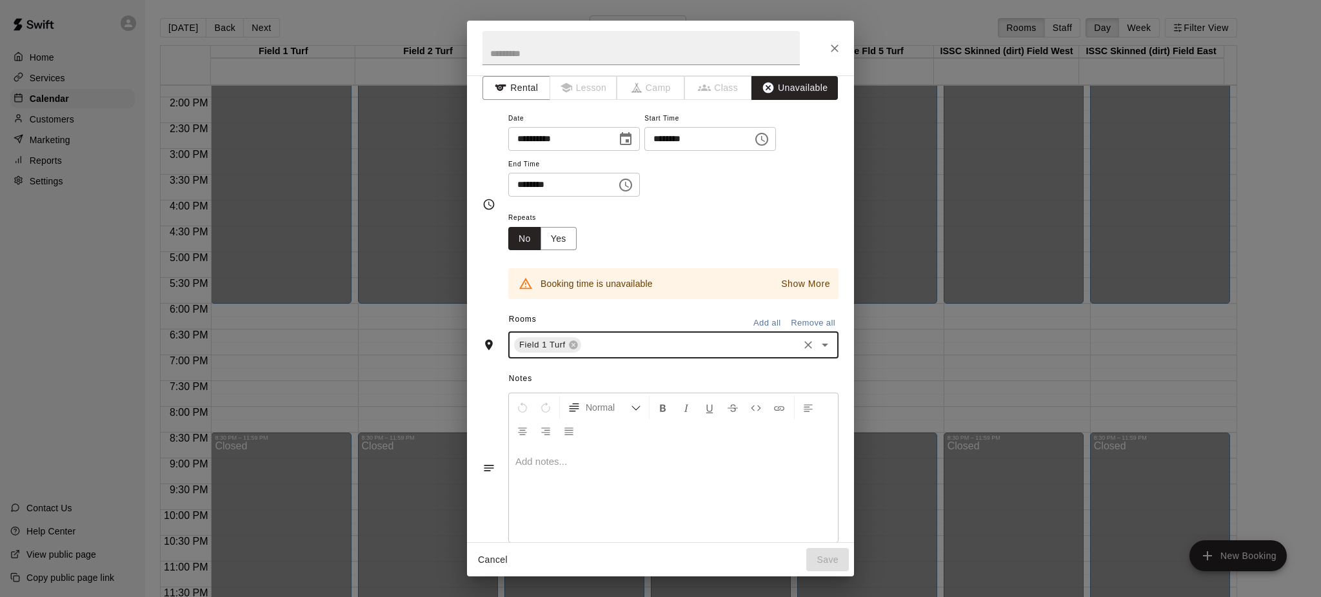
scroll to position [0, 0]
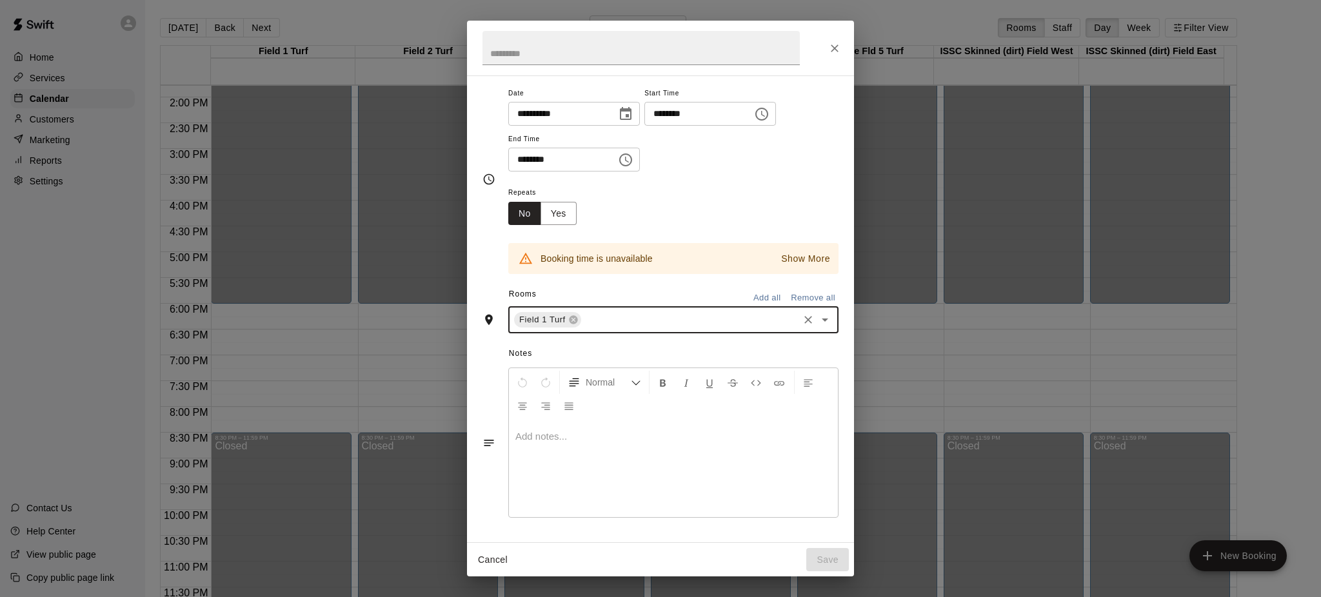
click at [781, 256] on p "Show More" at bounding box center [805, 259] width 49 height 14
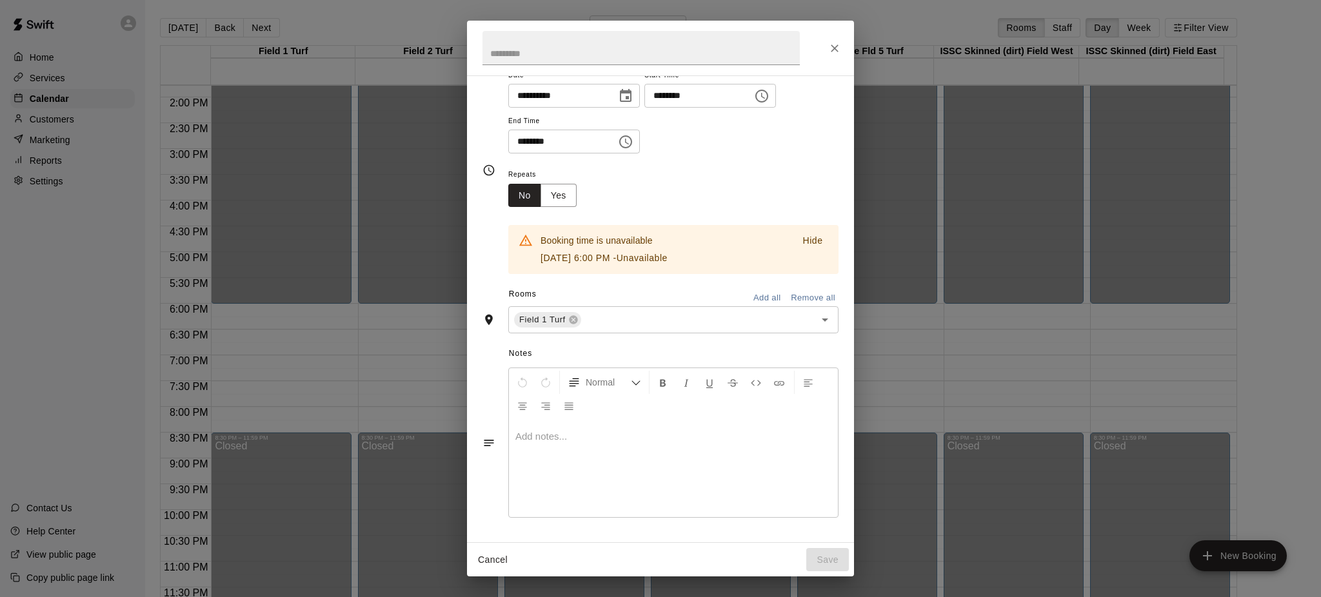
scroll to position [89, 0]
click at [822, 322] on icon "Open" at bounding box center [825, 320] width 6 height 3
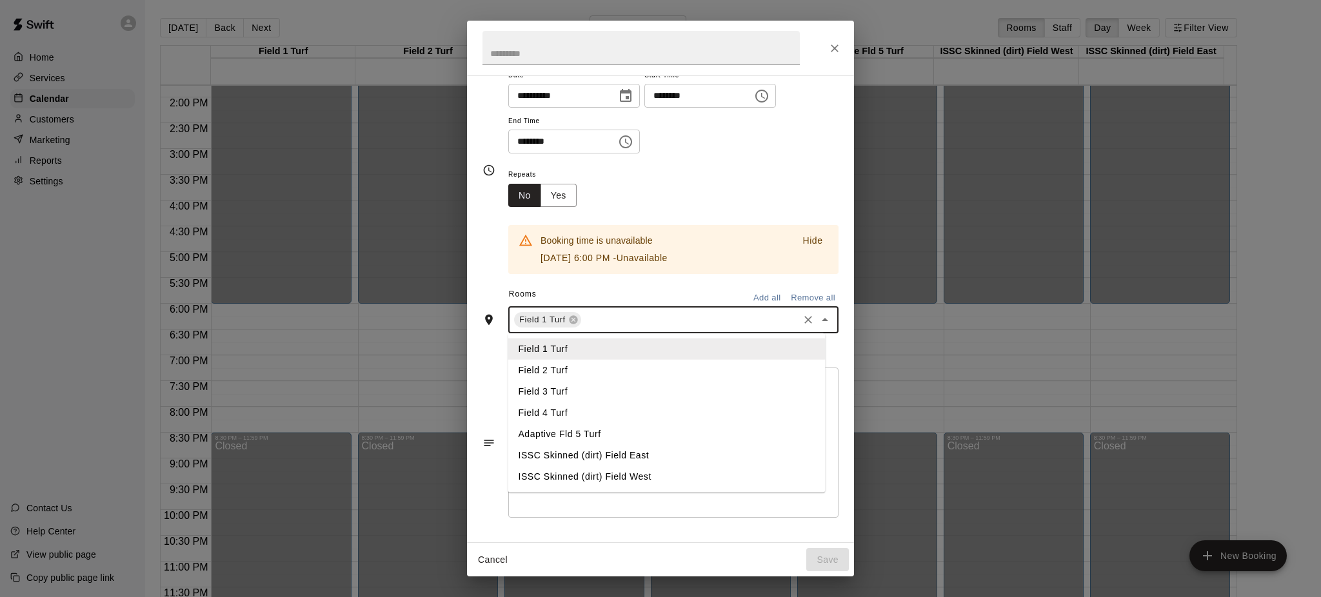
click at [580, 377] on li "Field 2 Turf" at bounding box center [666, 370] width 317 height 21
click at [570, 397] on li "Field 3 Turf" at bounding box center [666, 391] width 317 height 21
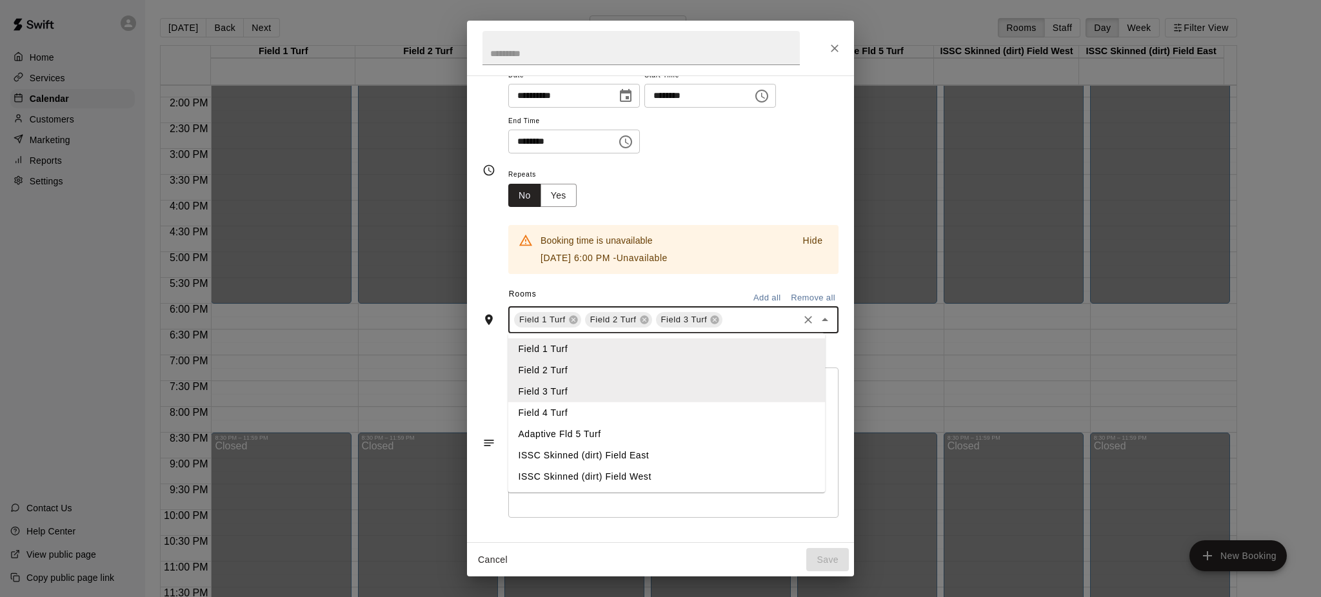
click at [573, 419] on li "Field 4 Turf" at bounding box center [666, 412] width 317 height 21
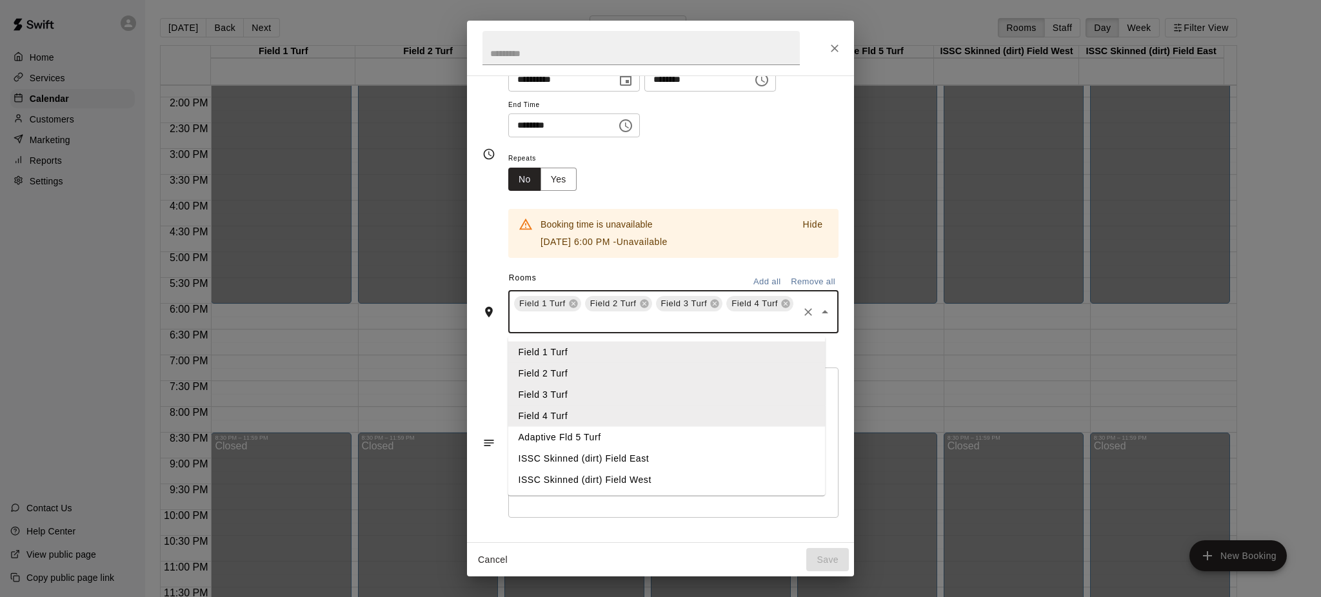
click at [650, 470] on li "ISSC Skinned (dirt) Field East" at bounding box center [666, 458] width 317 height 21
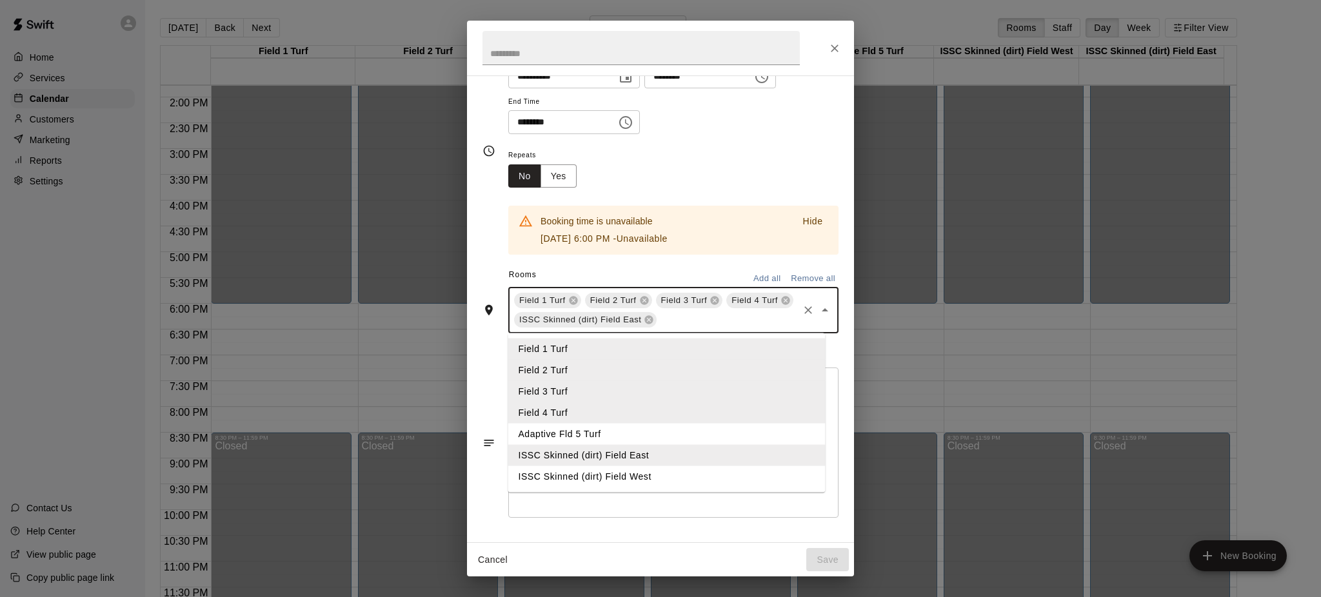
click at [644, 488] on li "ISSC Skinned (dirt) Field West" at bounding box center [666, 476] width 317 height 21
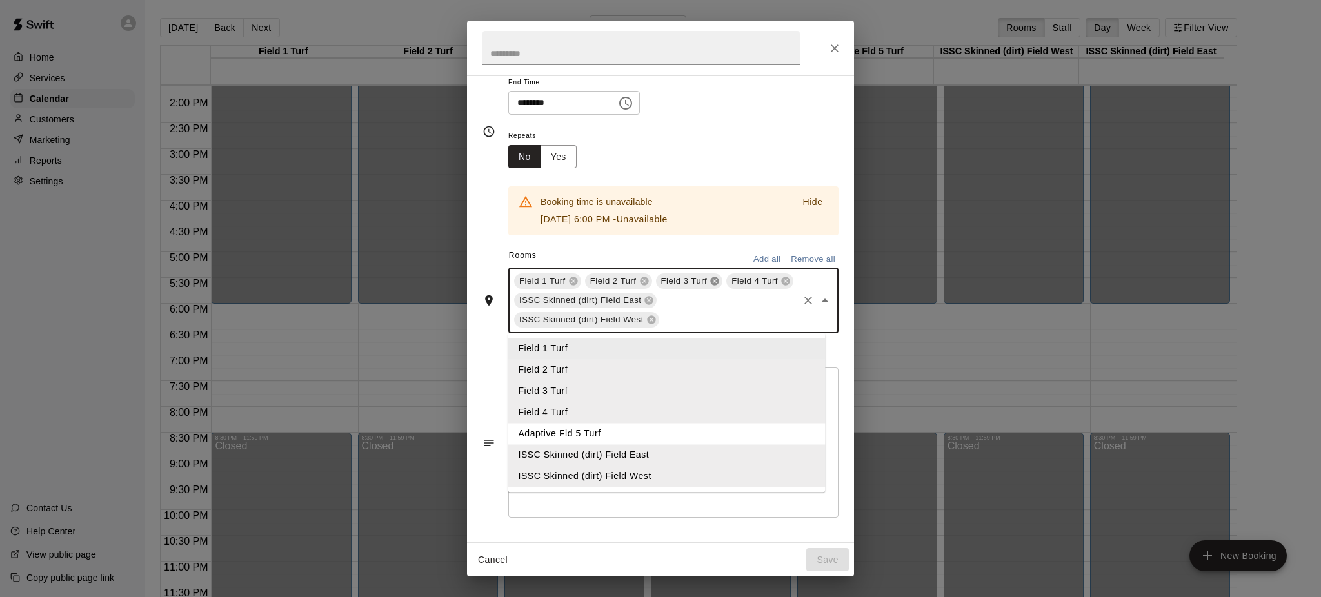
scroll to position [137, 0]
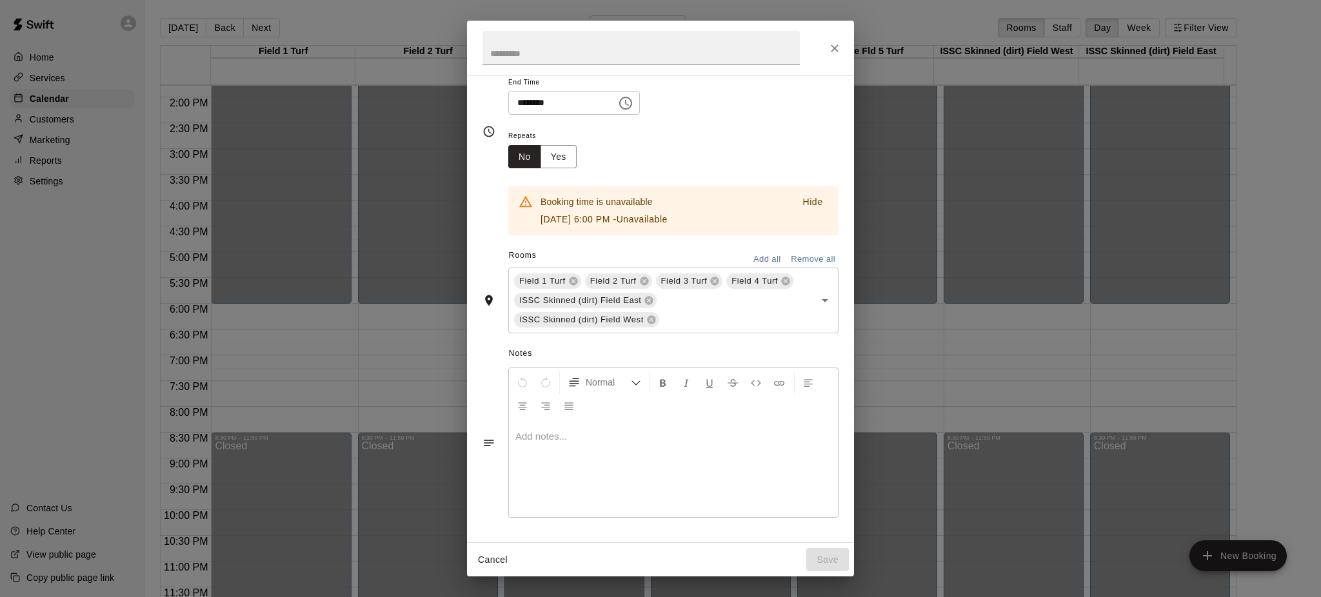
click at [718, 146] on div "Repeats No Yes" at bounding box center [673, 148] width 330 height 41
click at [831, 48] on icon "Close" at bounding box center [834, 48] width 13 height 13
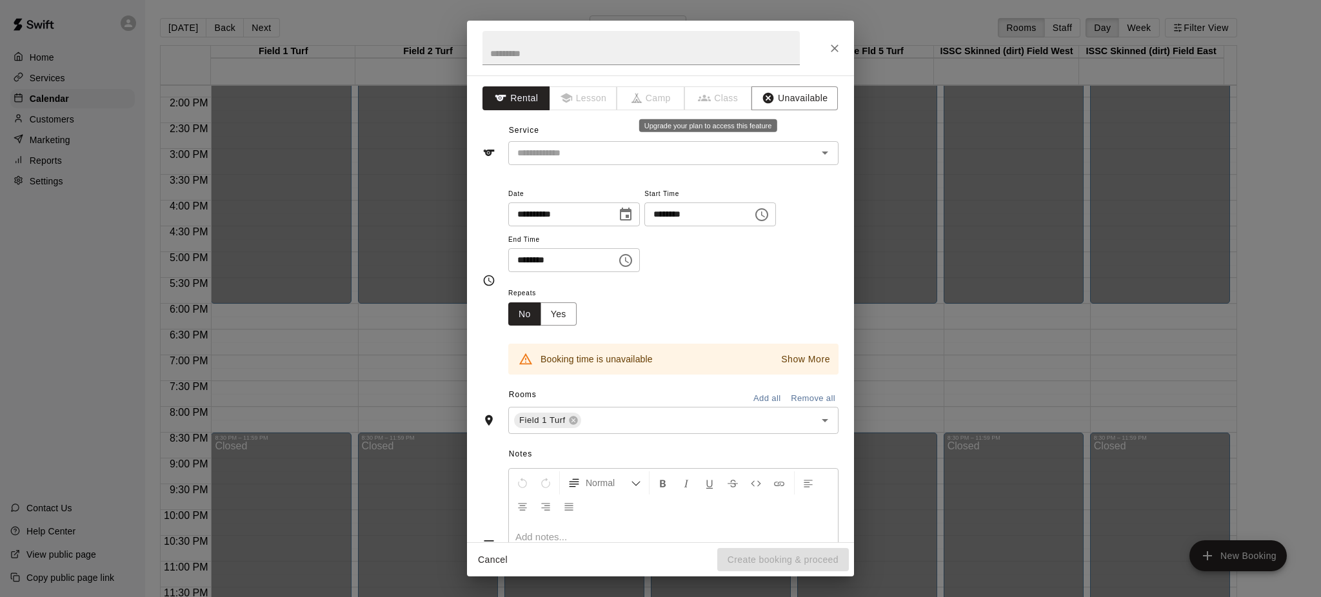
click at [690, 94] on span "Class" at bounding box center [719, 98] width 68 height 24
click at [591, 156] on input "text" at bounding box center [654, 153] width 284 height 16
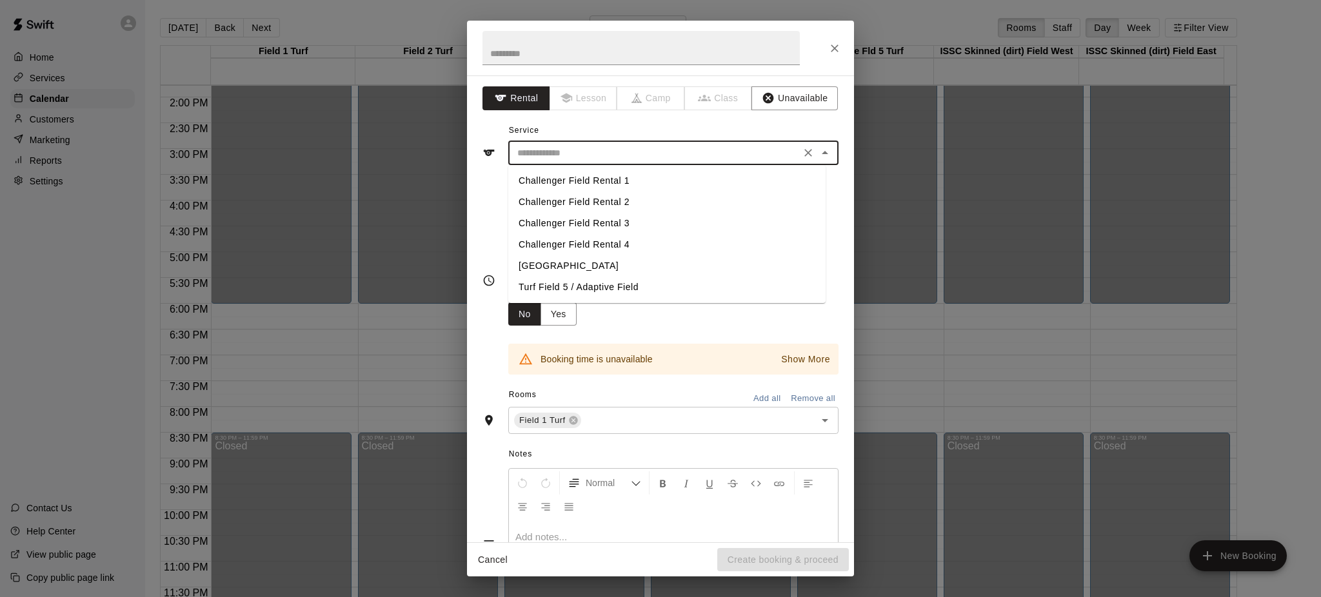
click at [617, 181] on li "Challenger Field Rental 1" at bounding box center [666, 180] width 317 height 21
type input "**********"
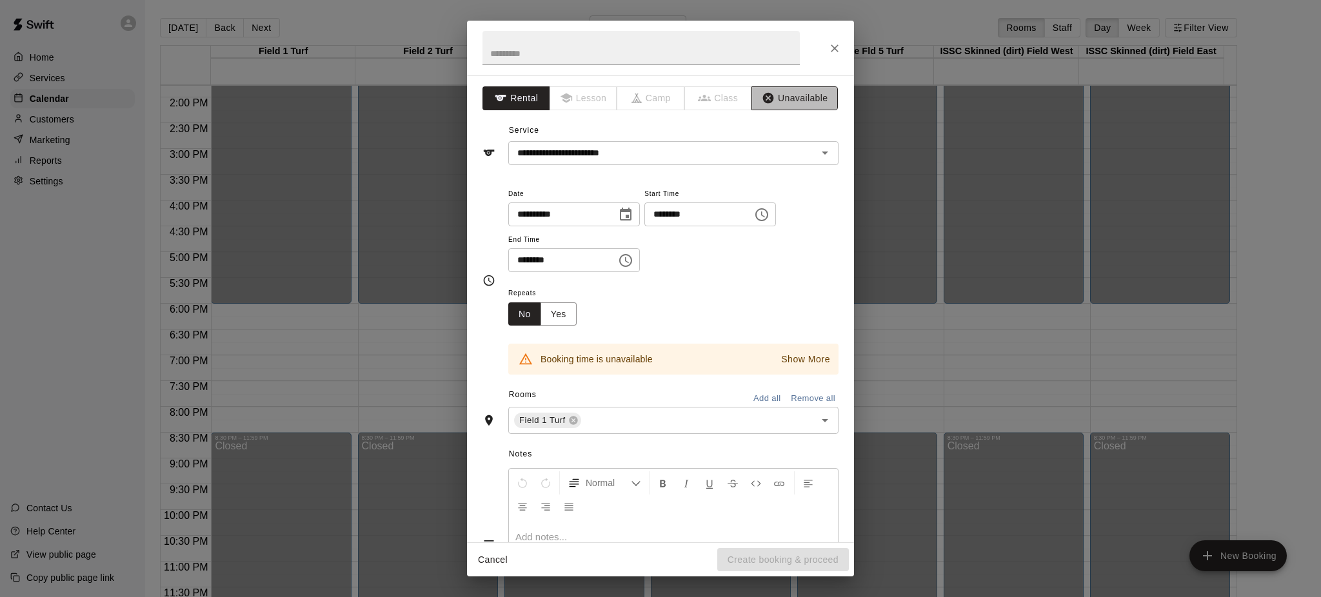
click at [777, 91] on button "Unavailable" at bounding box center [794, 98] width 86 height 24
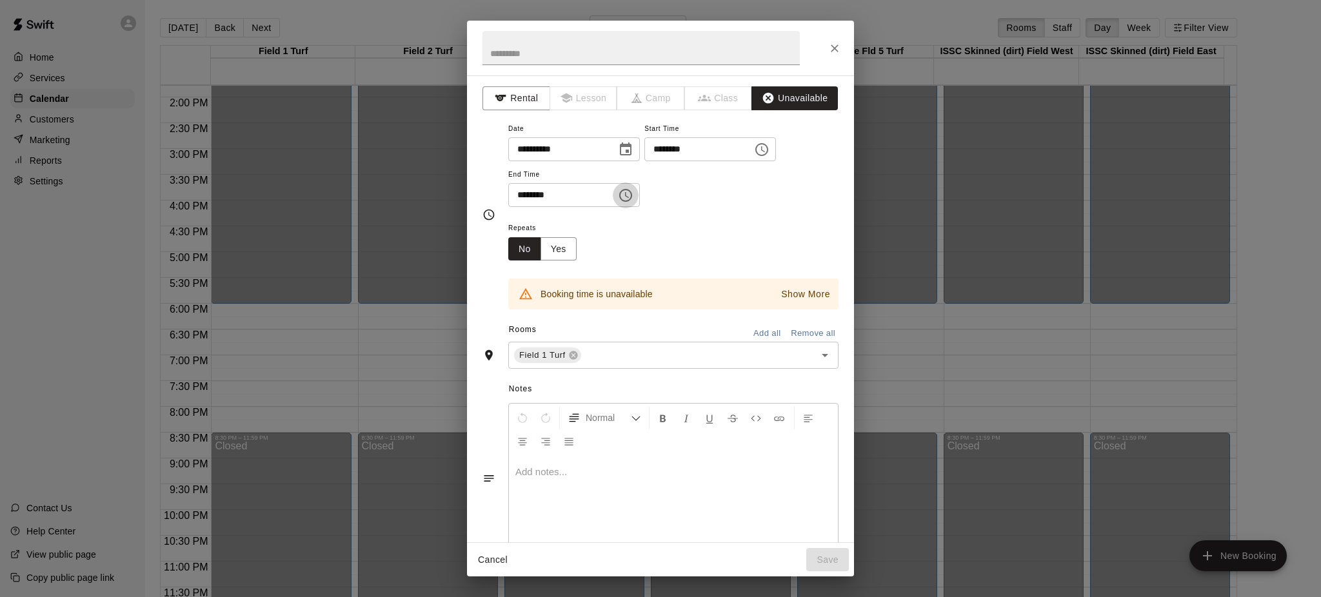
click at [632, 202] on icon "Choose time, selected time is 6:30 PM" at bounding box center [625, 195] width 13 height 13
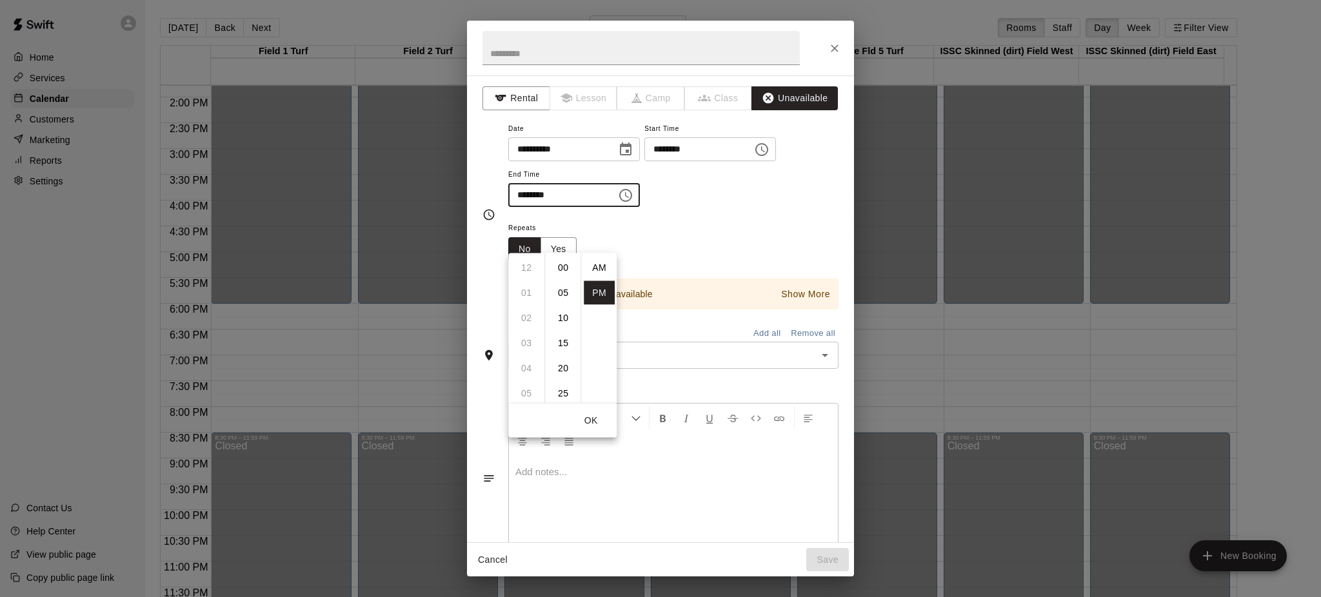
scroll to position [23, 0]
click at [521, 316] on li "08" at bounding box center [526, 319] width 31 height 24
type input "********"
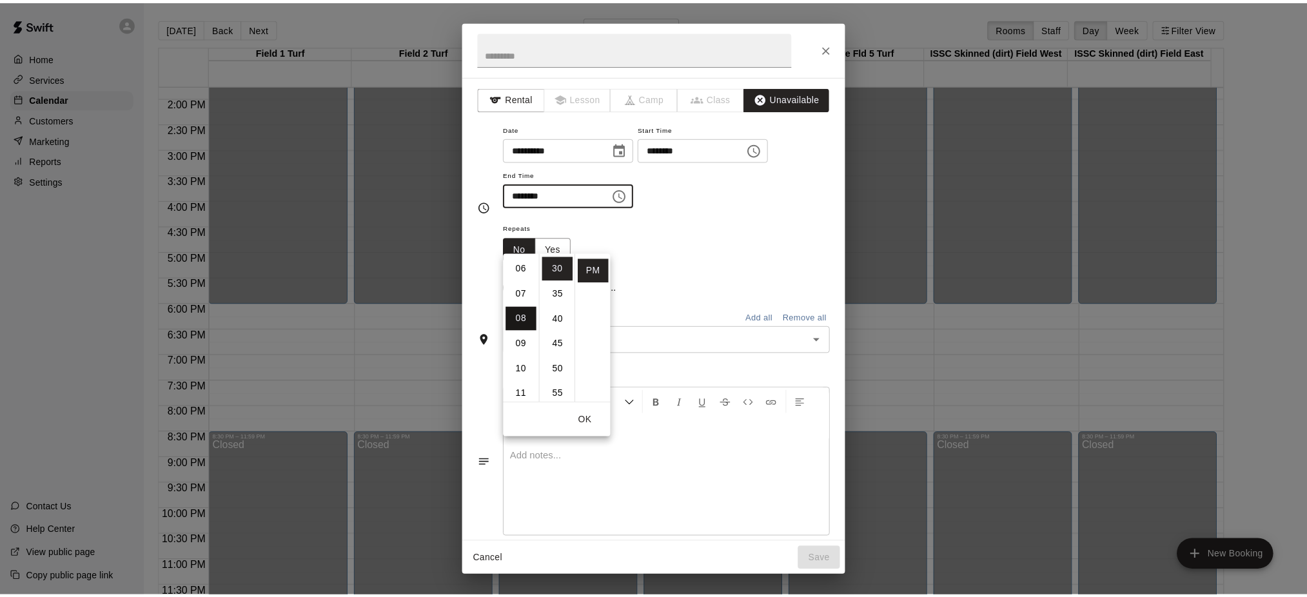
scroll to position [201, 0]
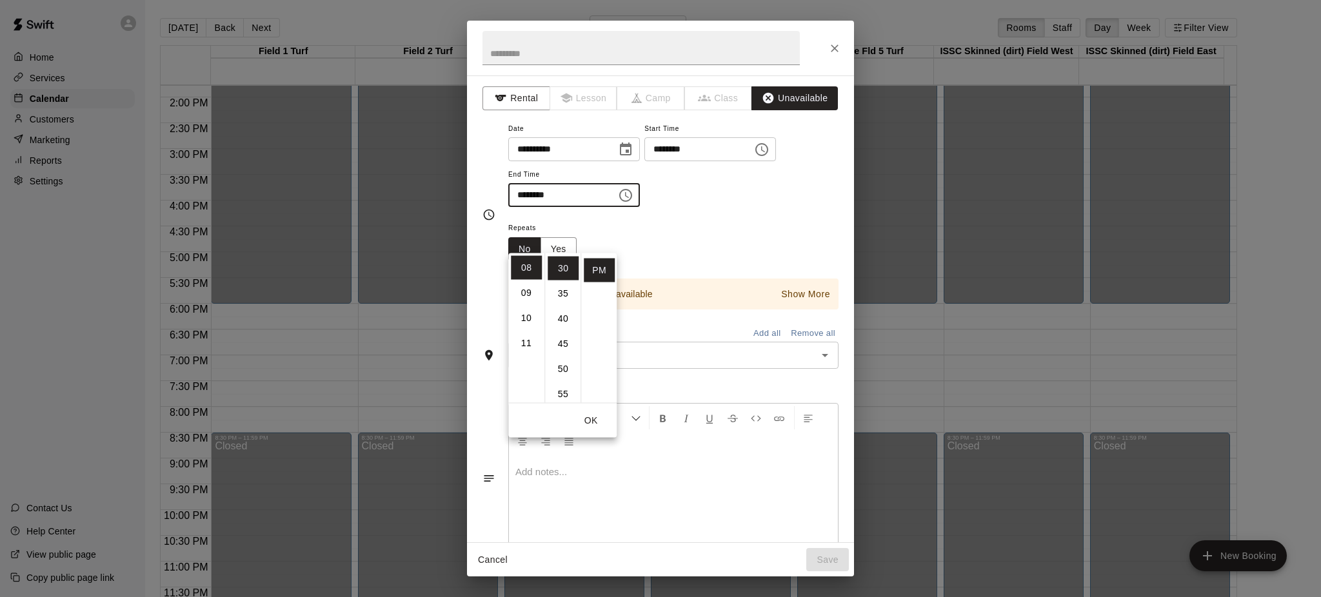
click at [586, 414] on button "OK" at bounding box center [590, 421] width 41 height 24
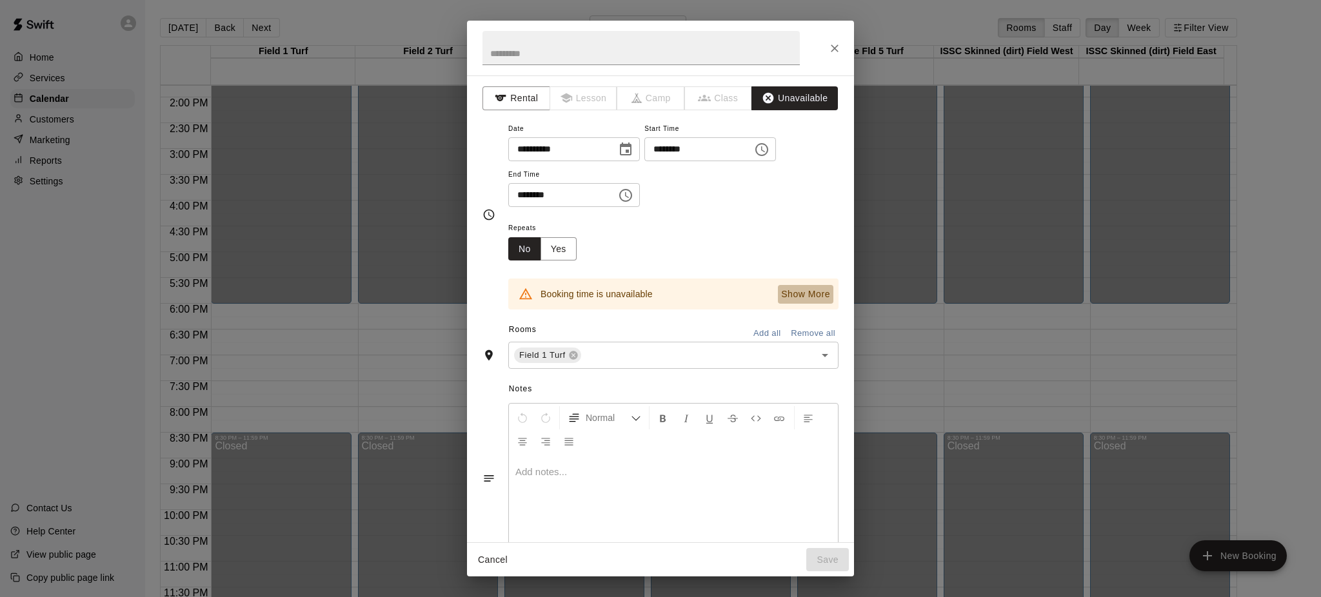
click at [784, 301] on p "Show More" at bounding box center [805, 295] width 49 height 14
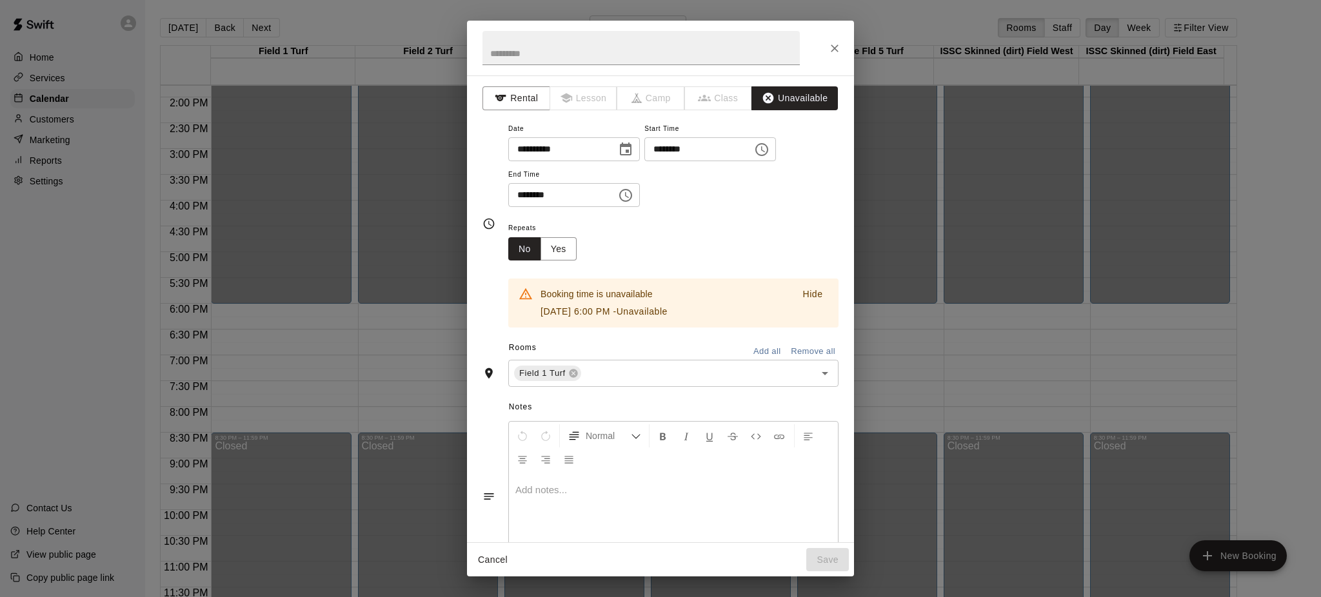
click at [497, 557] on button "Cancel" at bounding box center [492, 560] width 41 height 24
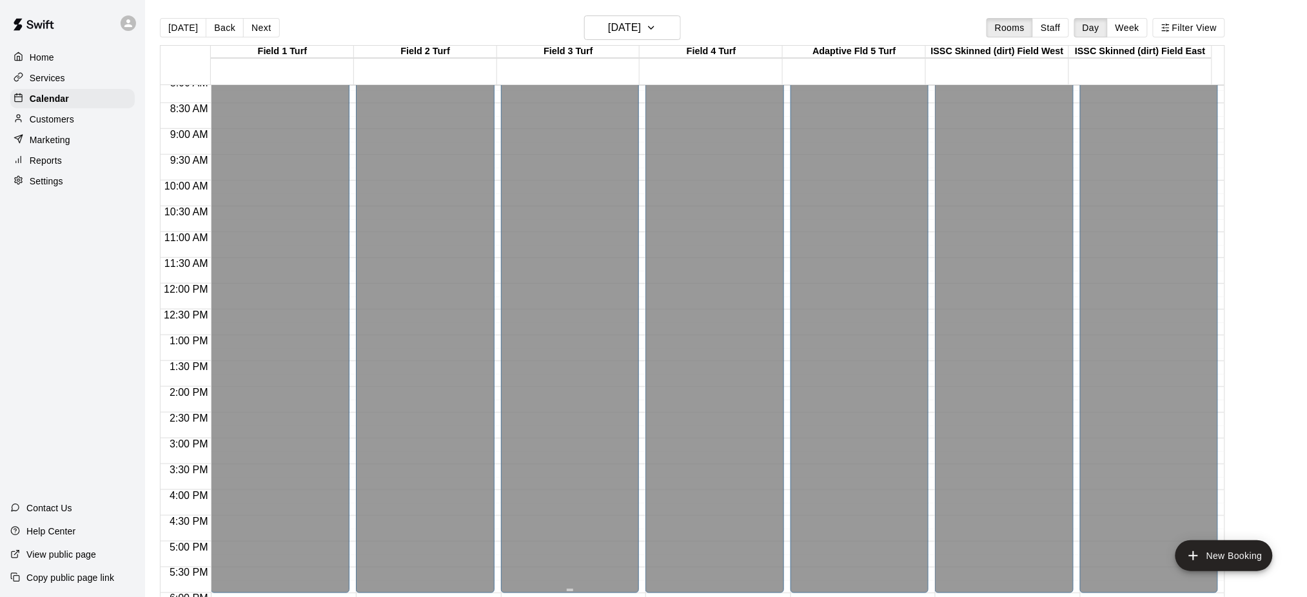
scroll to position [109, 0]
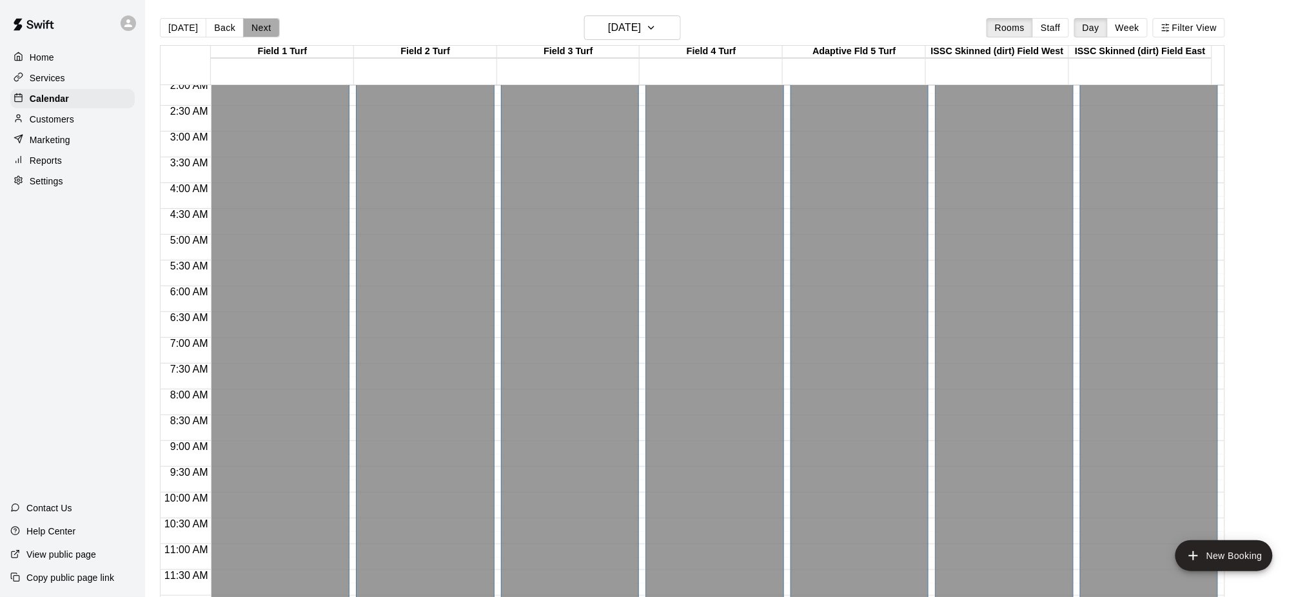
click at [258, 25] on button "Next" at bounding box center [261, 27] width 36 height 19
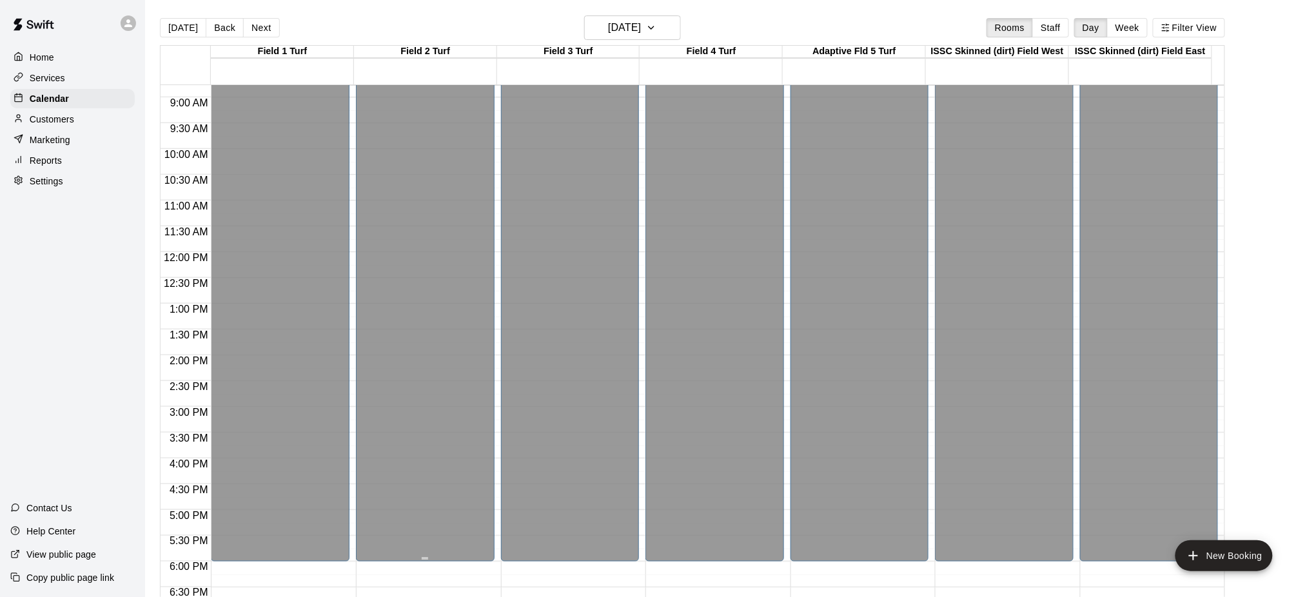
scroll to position [711, 0]
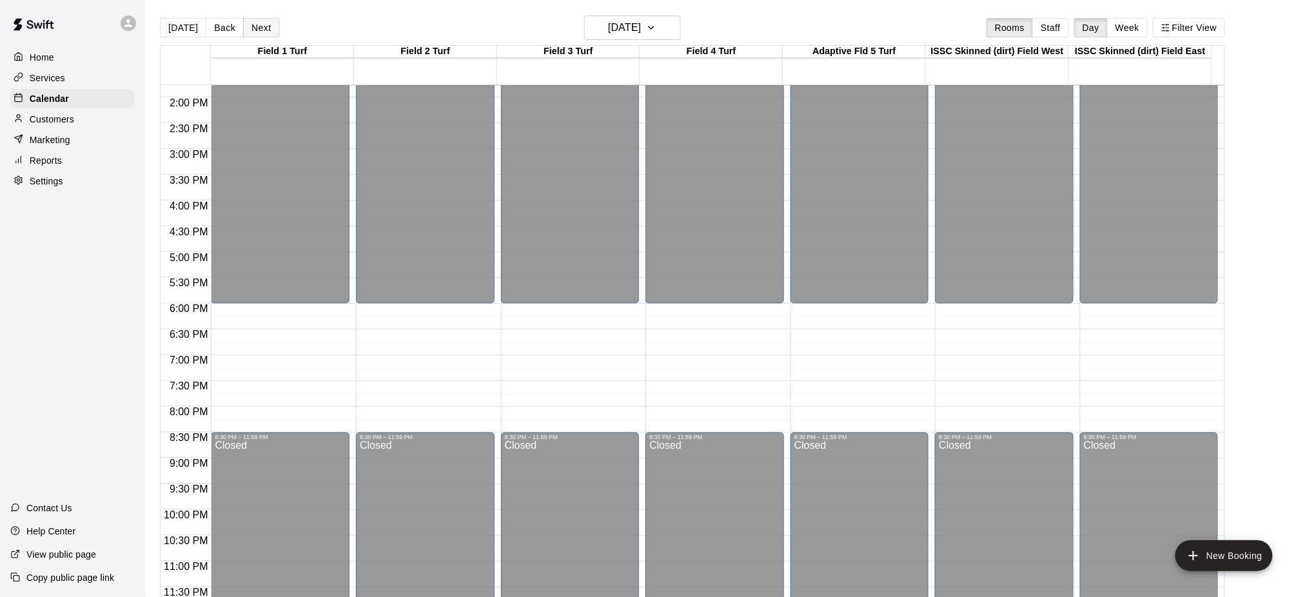
click at [254, 26] on button "Next" at bounding box center [261, 27] width 36 height 19
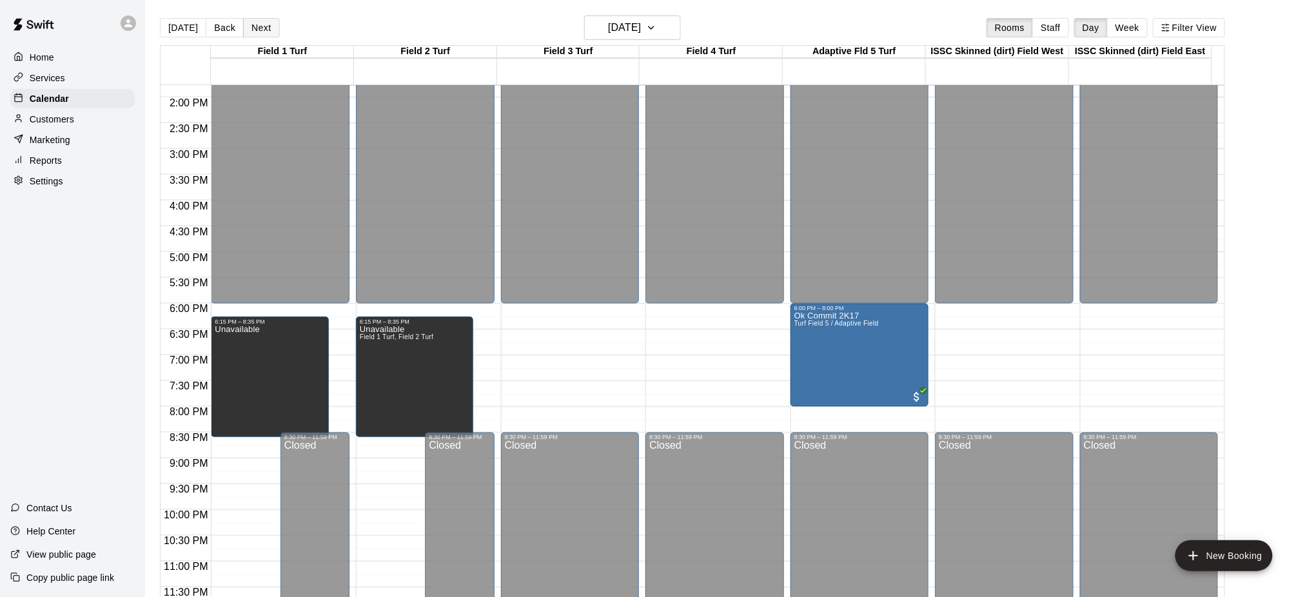
click at [254, 26] on button "Next" at bounding box center [261, 27] width 36 height 19
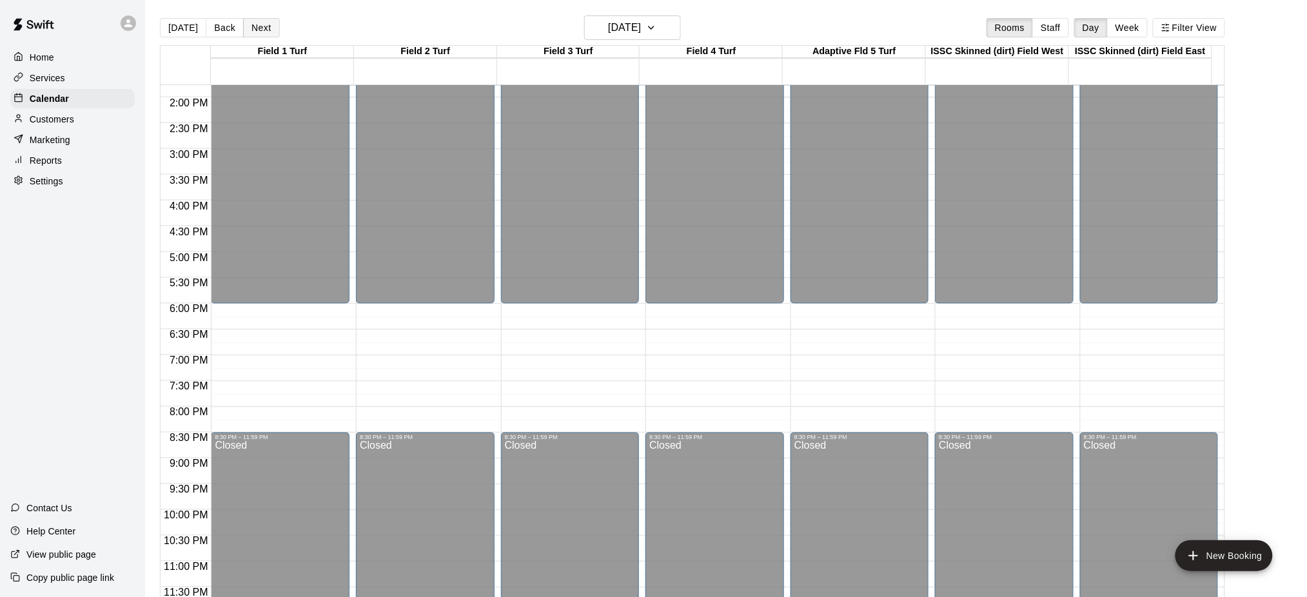
click at [254, 26] on button "Next" at bounding box center [261, 27] width 36 height 19
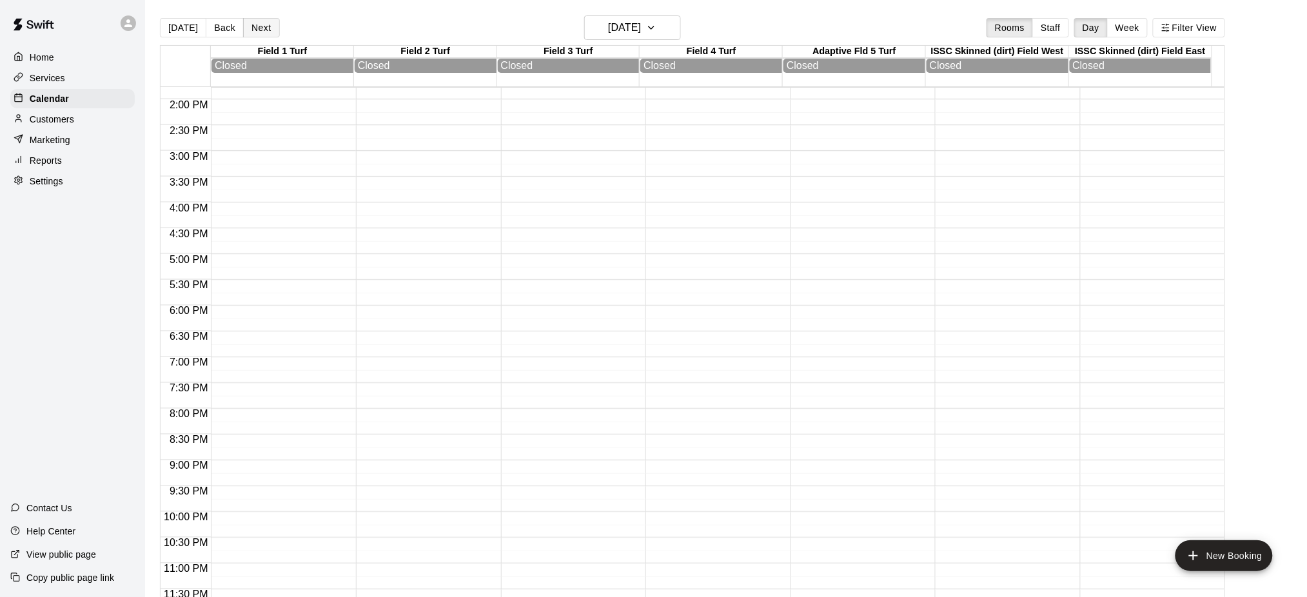
click at [254, 26] on button "Next" at bounding box center [261, 27] width 36 height 19
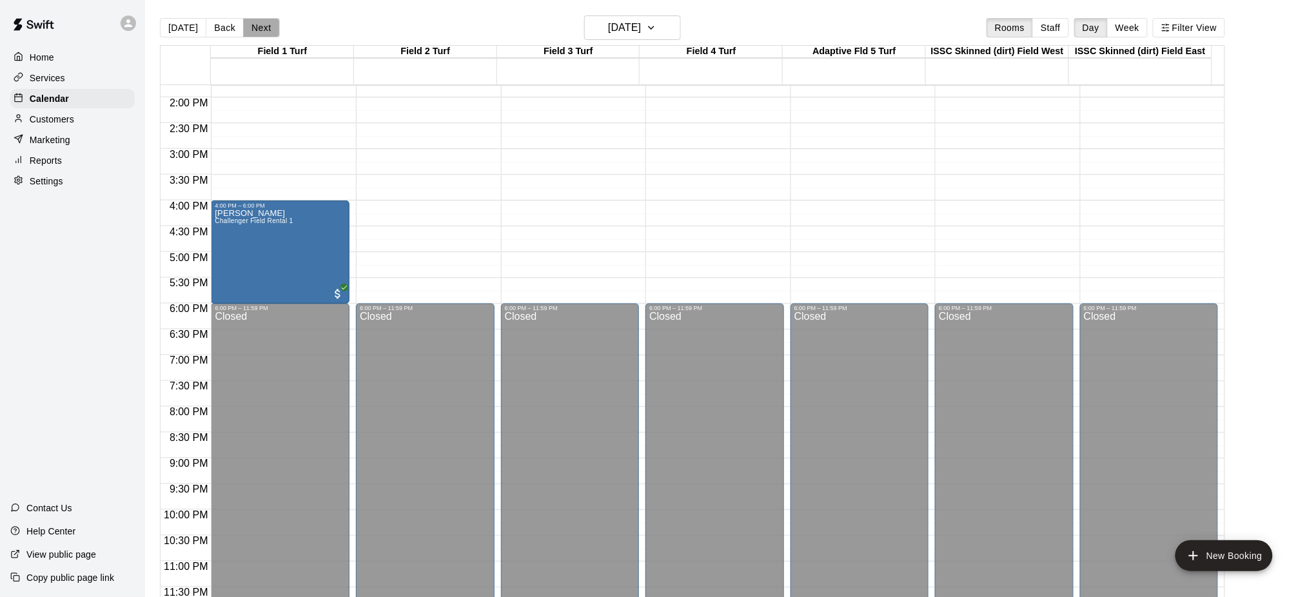
click at [254, 26] on button "Next" at bounding box center [261, 27] width 36 height 19
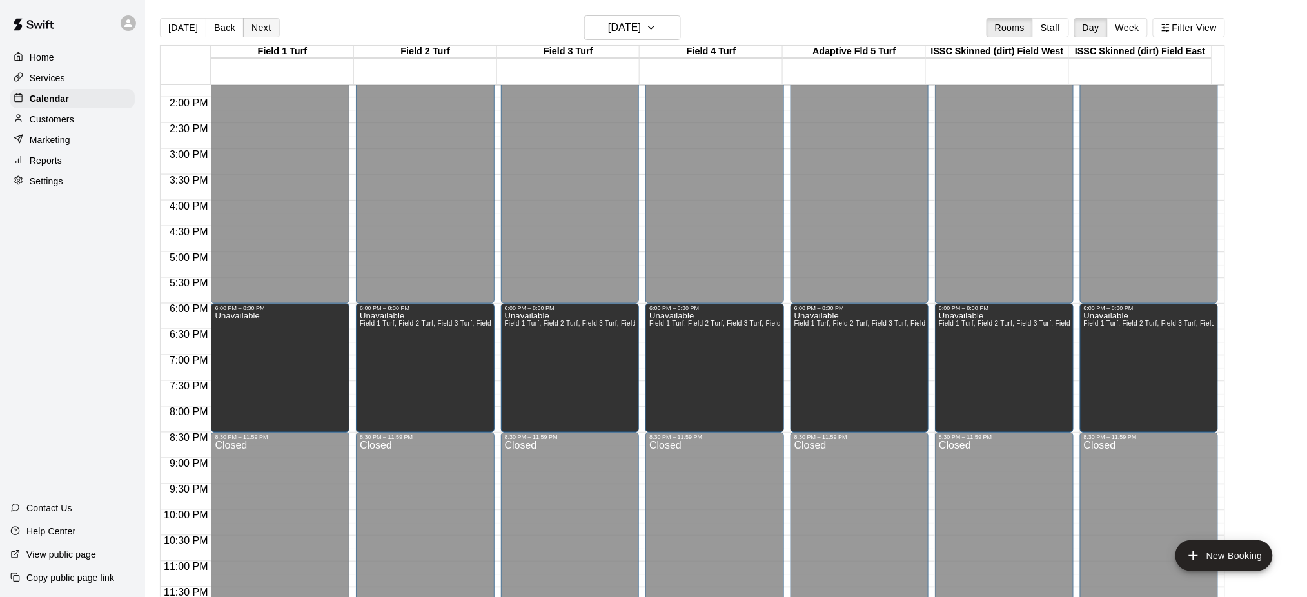
click at [254, 26] on button "Next" at bounding box center [261, 27] width 36 height 19
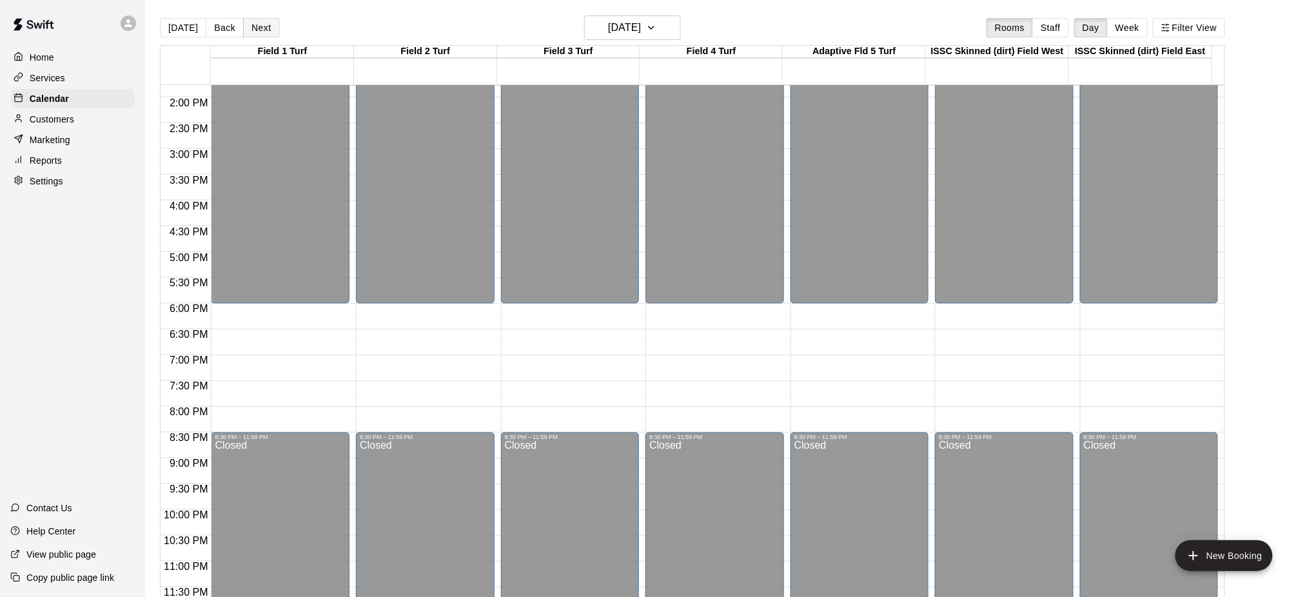
click at [254, 26] on button "Next" at bounding box center [261, 27] width 36 height 19
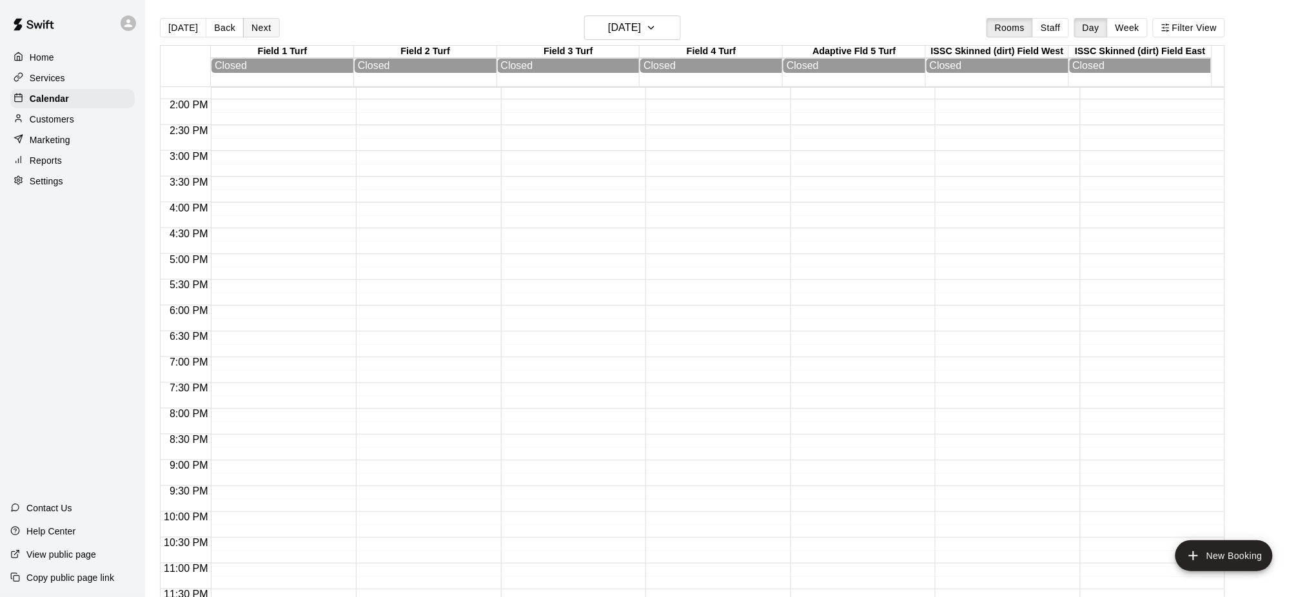
click at [254, 26] on button "Next" at bounding box center [261, 27] width 36 height 19
click at [263, 26] on button "Next" at bounding box center [261, 27] width 36 height 19
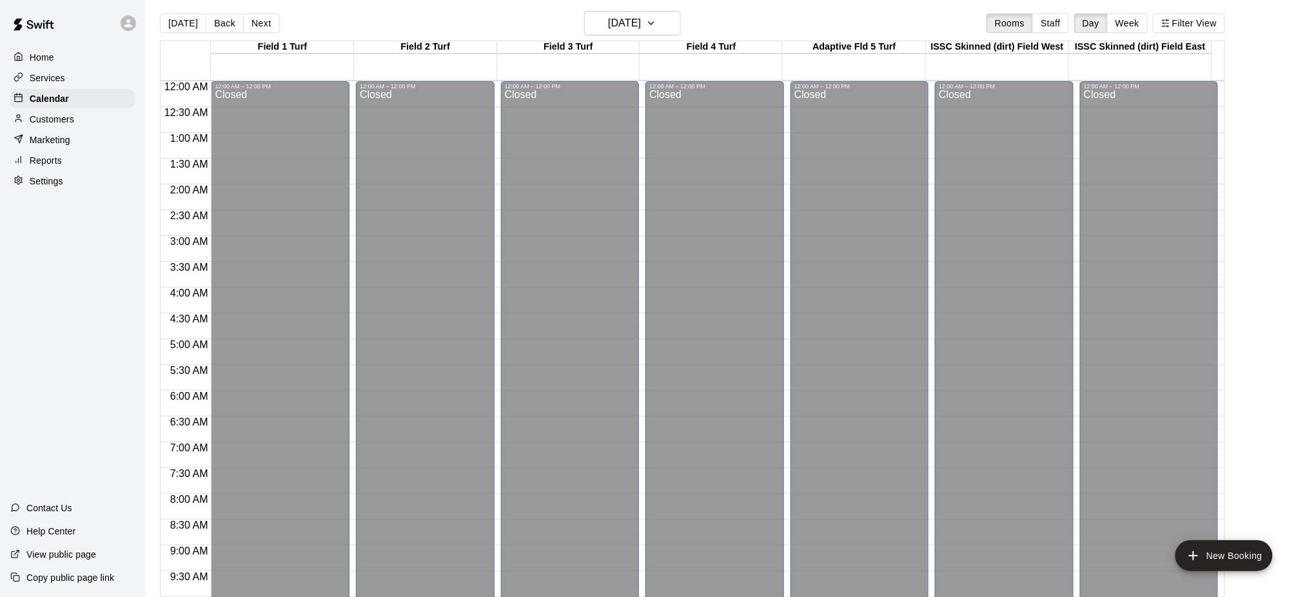
scroll to position [0, 0]
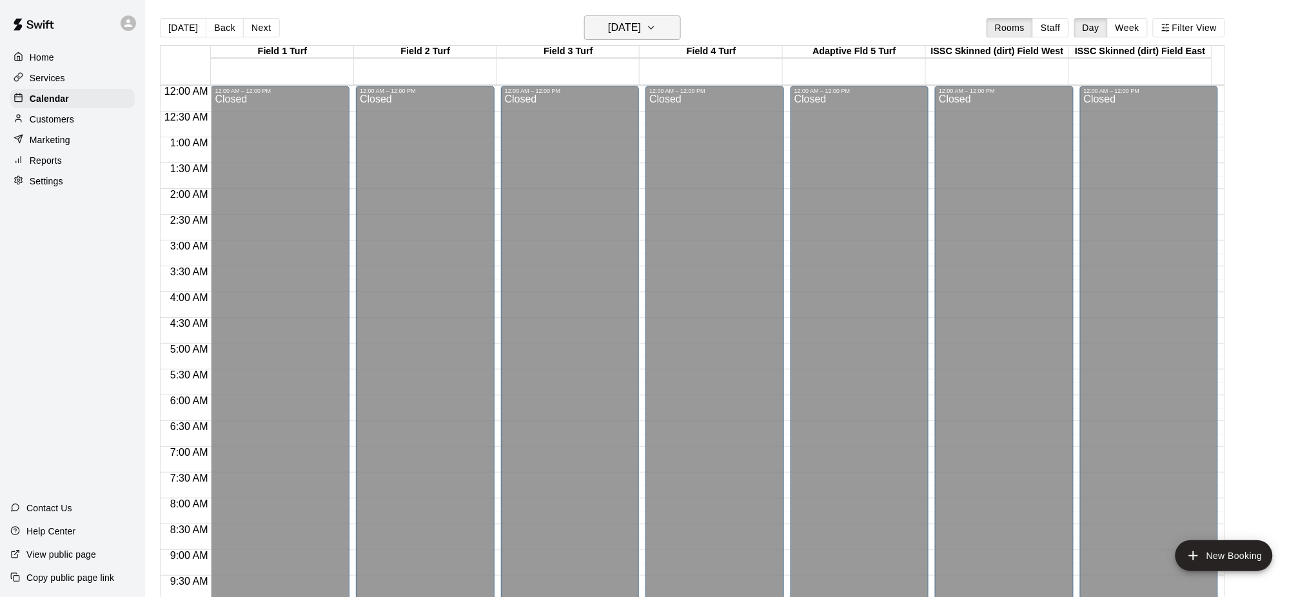
click at [657, 24] on icon "button" at bounding box center [651, 27] width 10 height 15
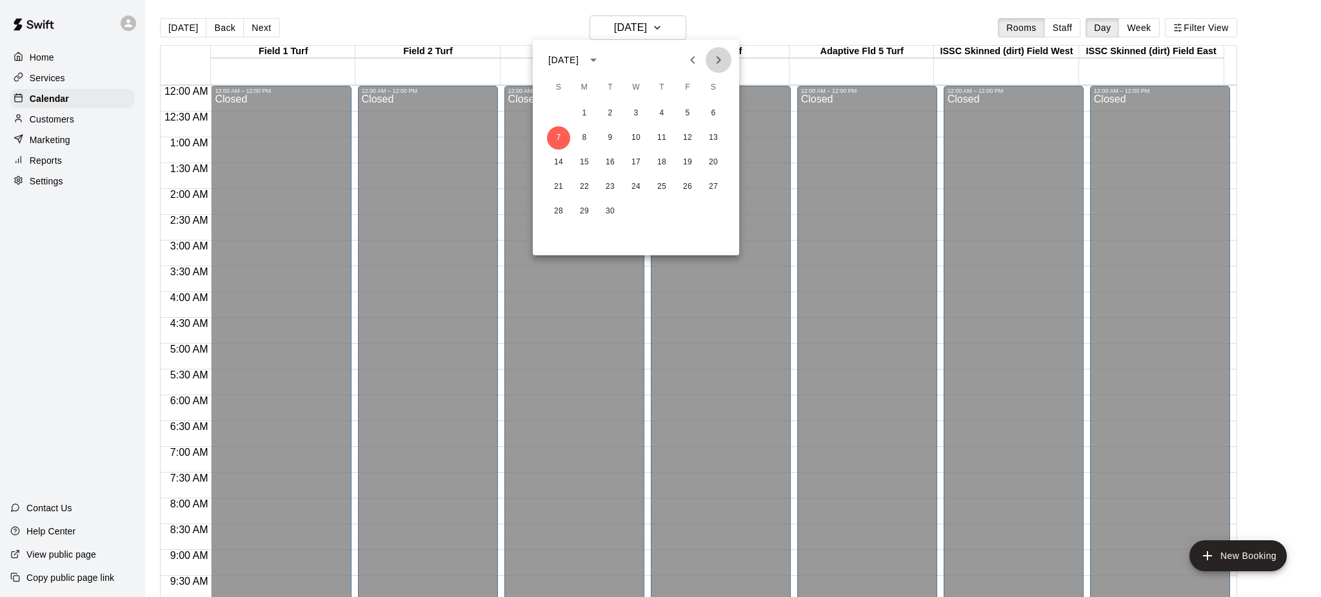
click at [718, 55] on icon "Next month" at bounding box center [718, 59] width 15 height 15
click at [610, 206] on button "28" at bounding box center [610, 211] width 23 height 23
